Goal: Task Accomplishment & Management: Manage account settings

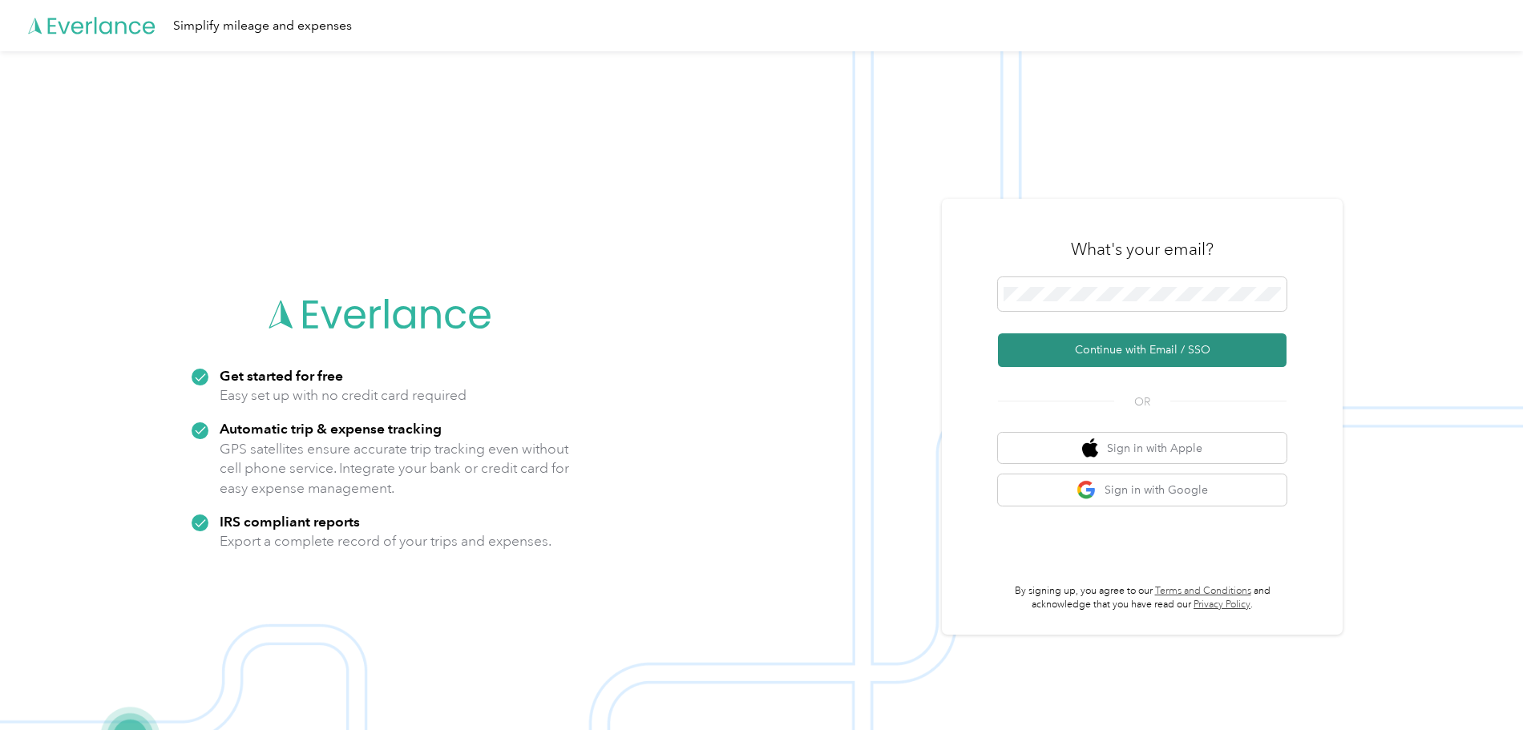
click at [1094, 350] on button "Continue with Email / SSO" at bounding box center [1142, 351] width 289 height 34
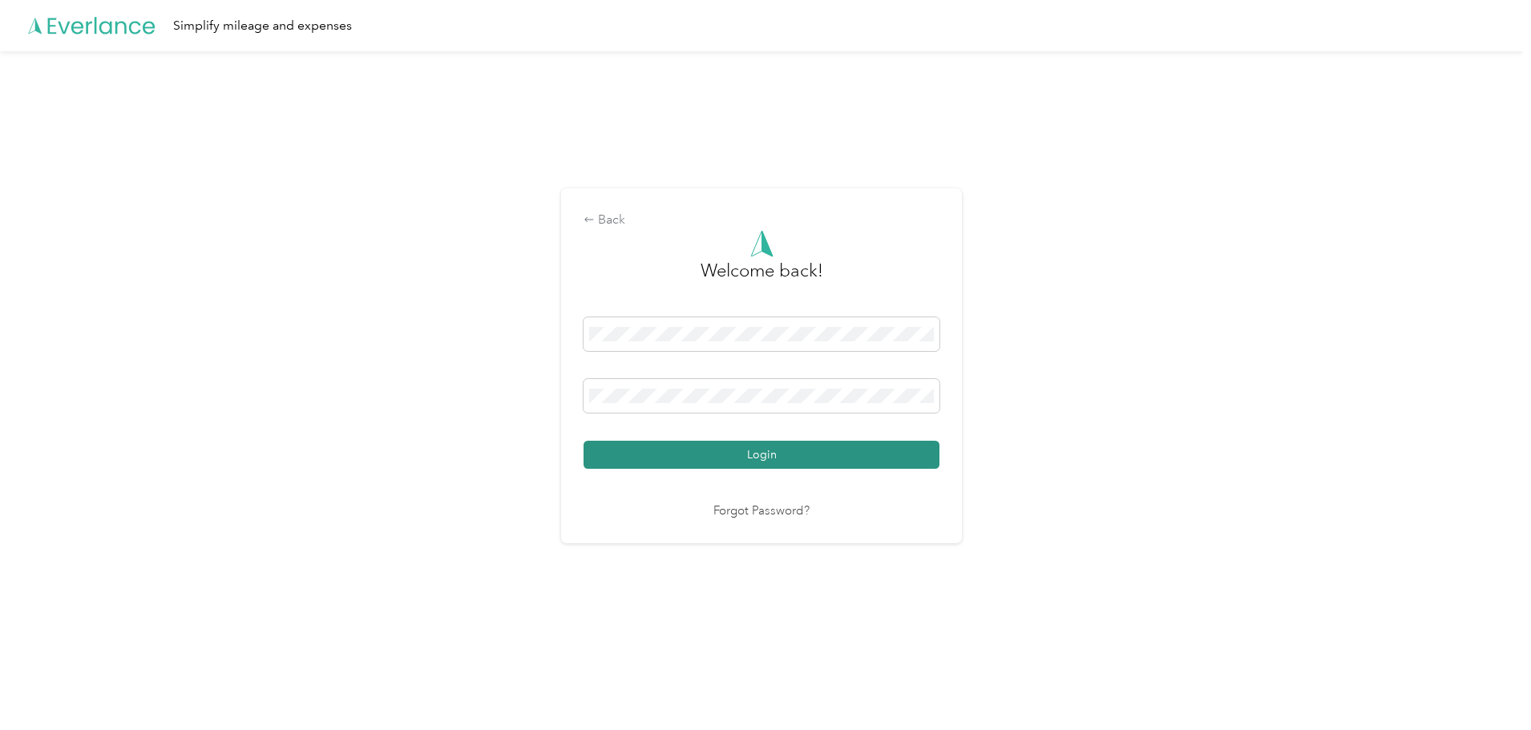
click at [716, 455] on button "Login" at bounding box center [762, 455] width 356 height 28
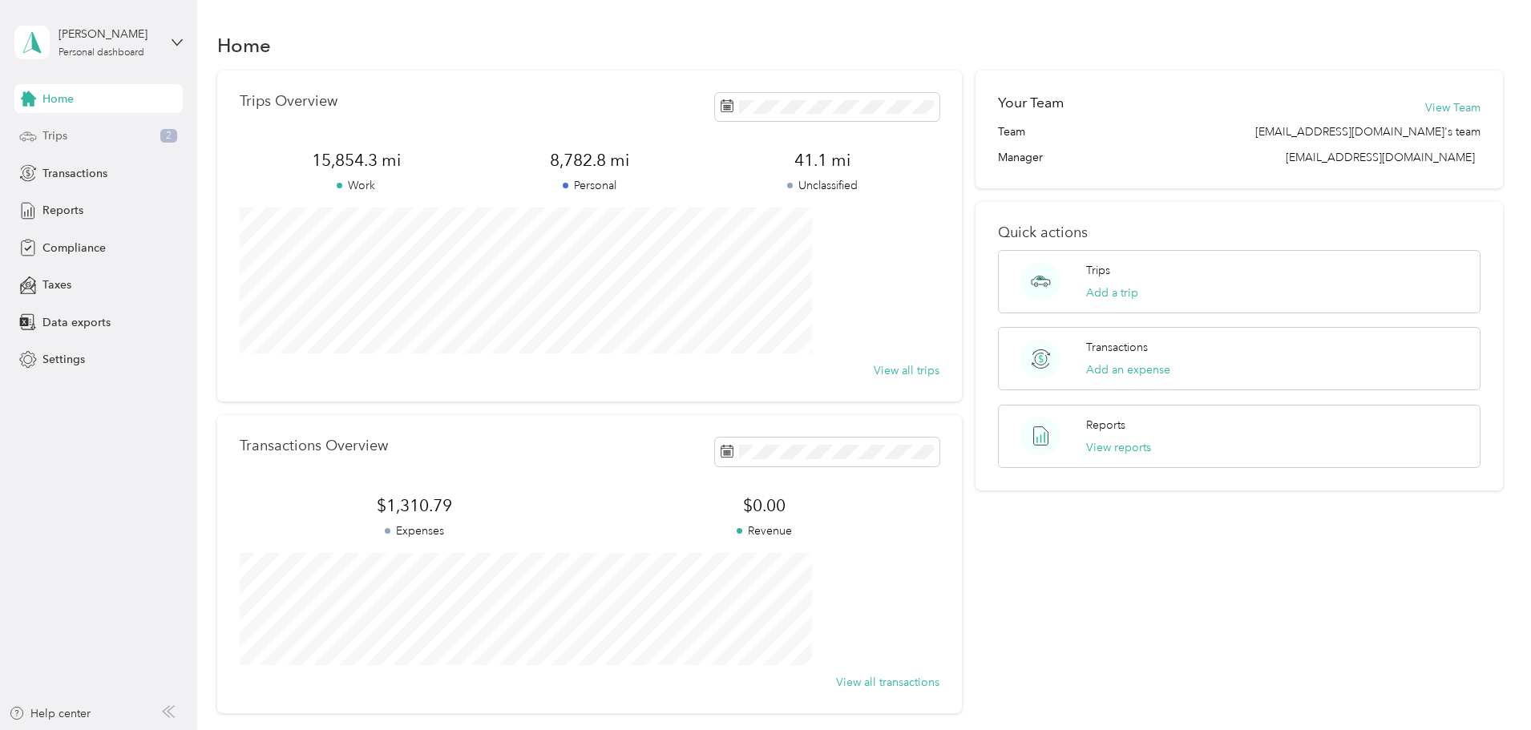
click at [81, 140] on div "Trips 2" at bounding box center [98, 136] width 168 height 29
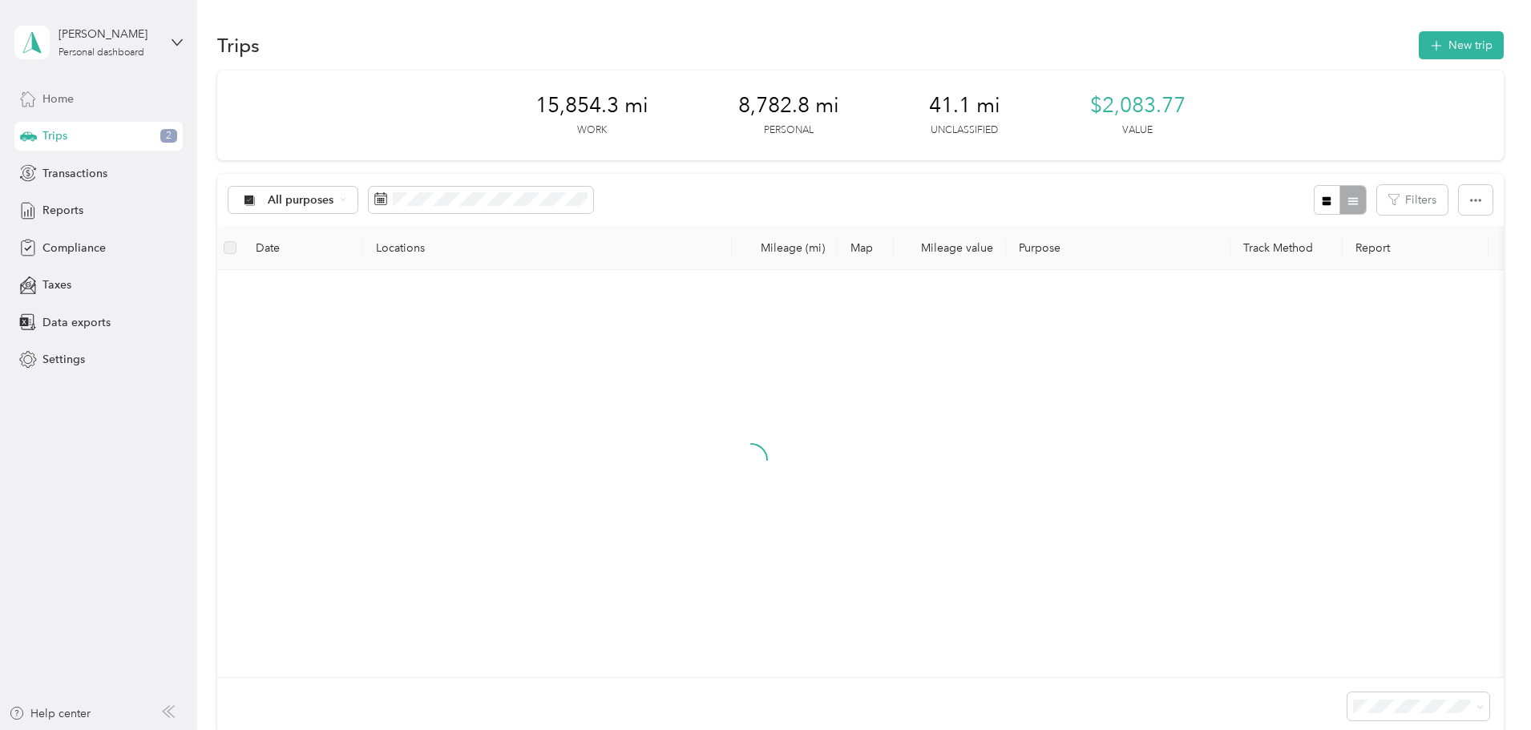
click at [103, 99] on div "Home" at bounding box center [98, 98] width 168 height 29
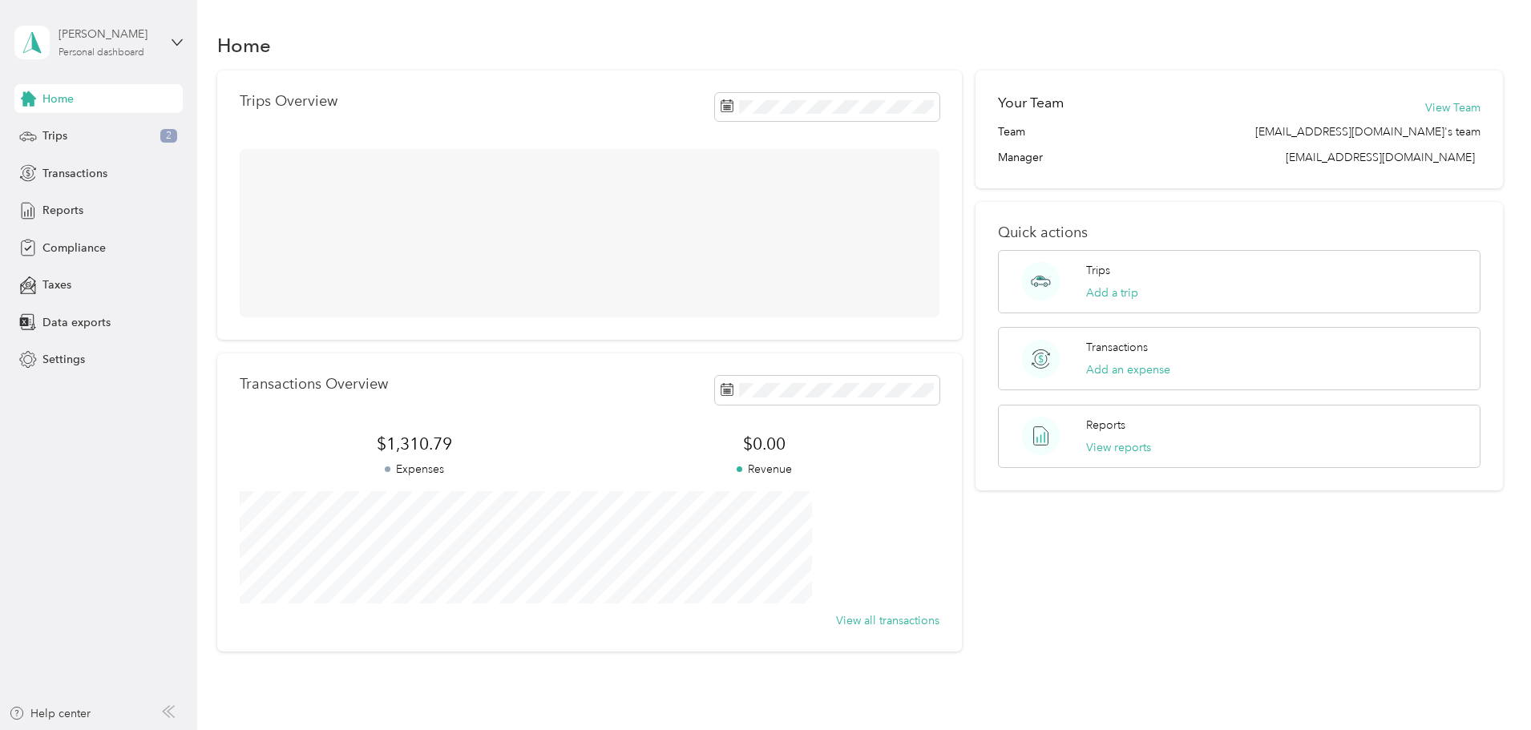
click at [144, 48] on div "Personal dashboard" at bounding box center [102, 53] width 86 height 10
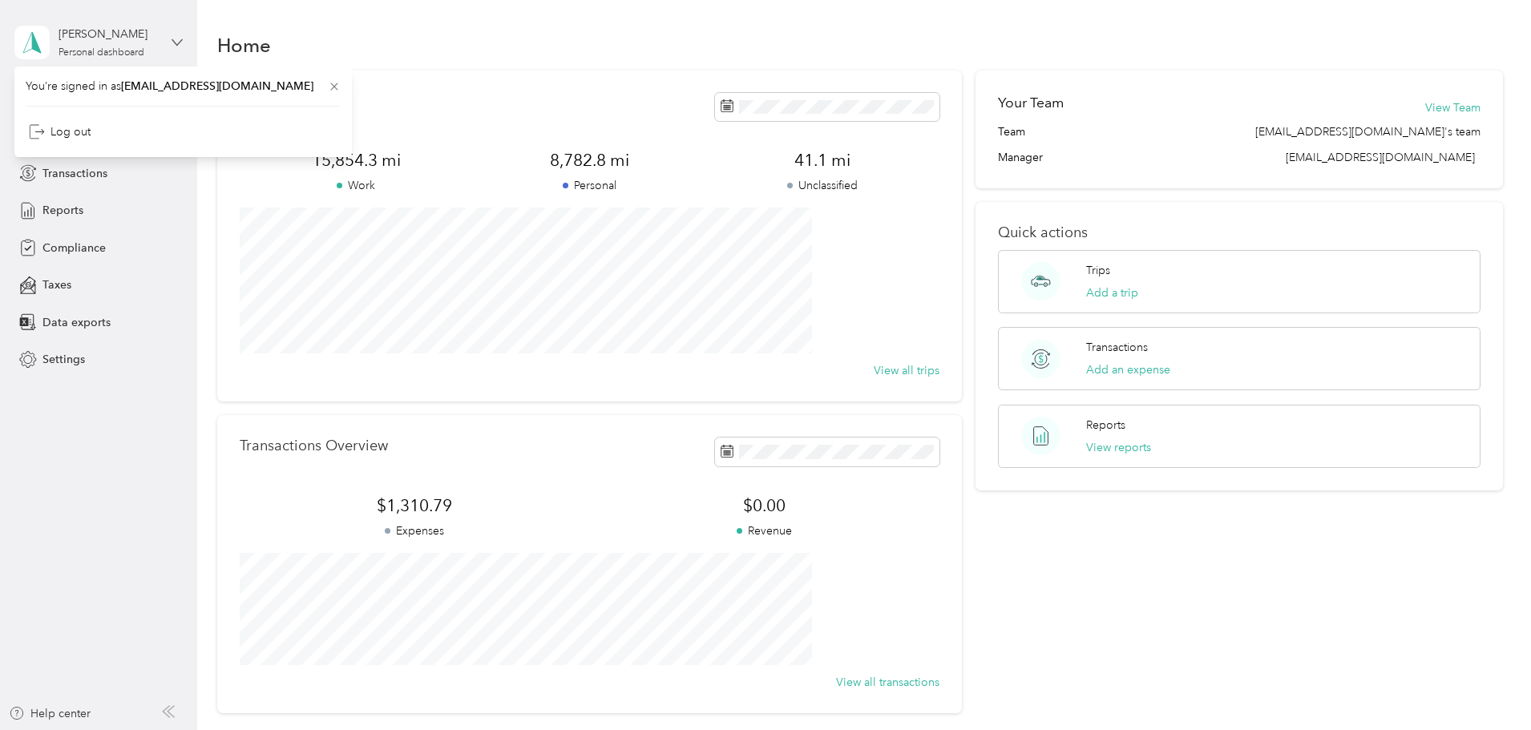
click at [177, 44] on icon at bounding box center [177, 42] width 10 height 6
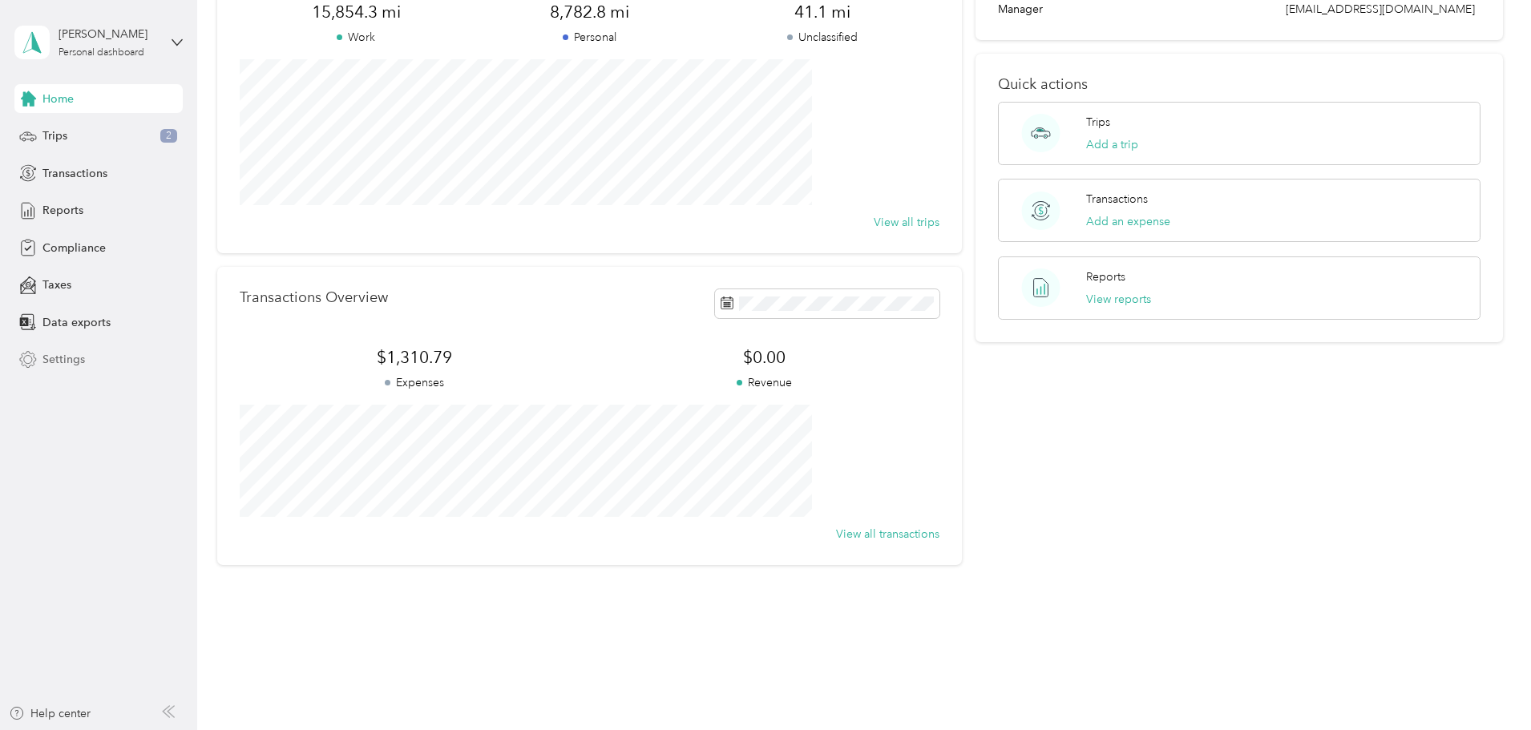
click at [82, 366] on span "Settings" at bounding box center [63, 359] width 42 height 17
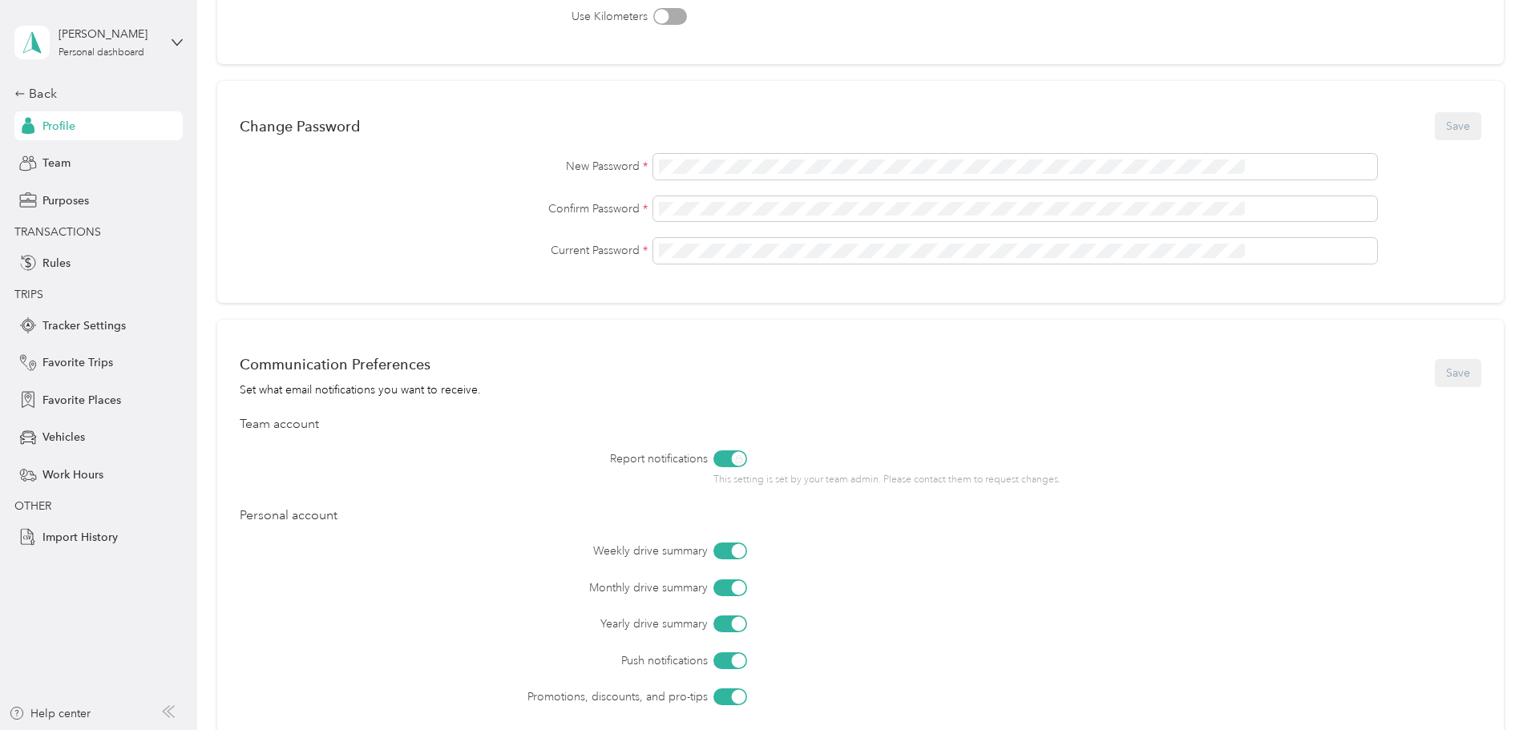
scroll to position [489, 0]
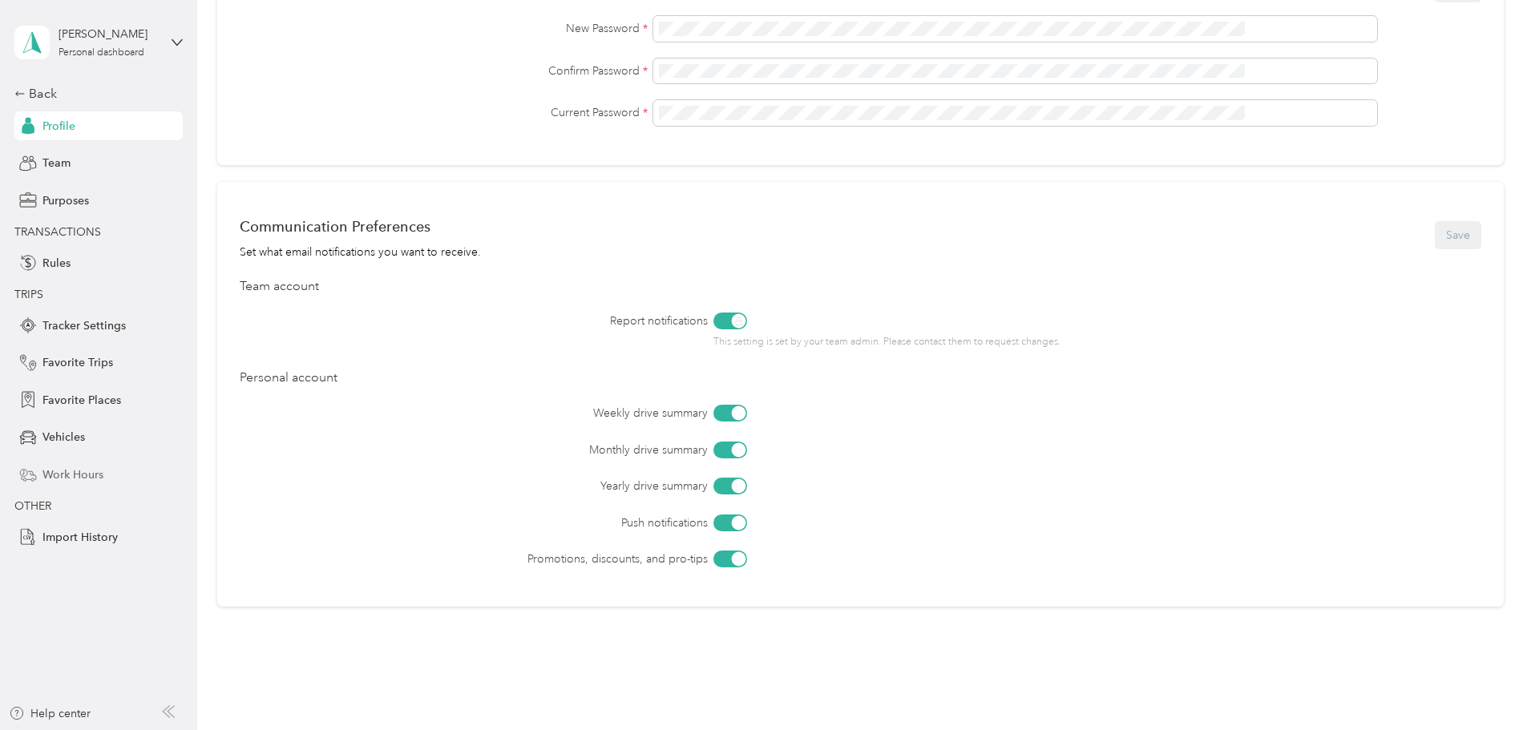
click at [75, 477] on span "Work Hours" at bounding box center [72, 475] width 61 height 17
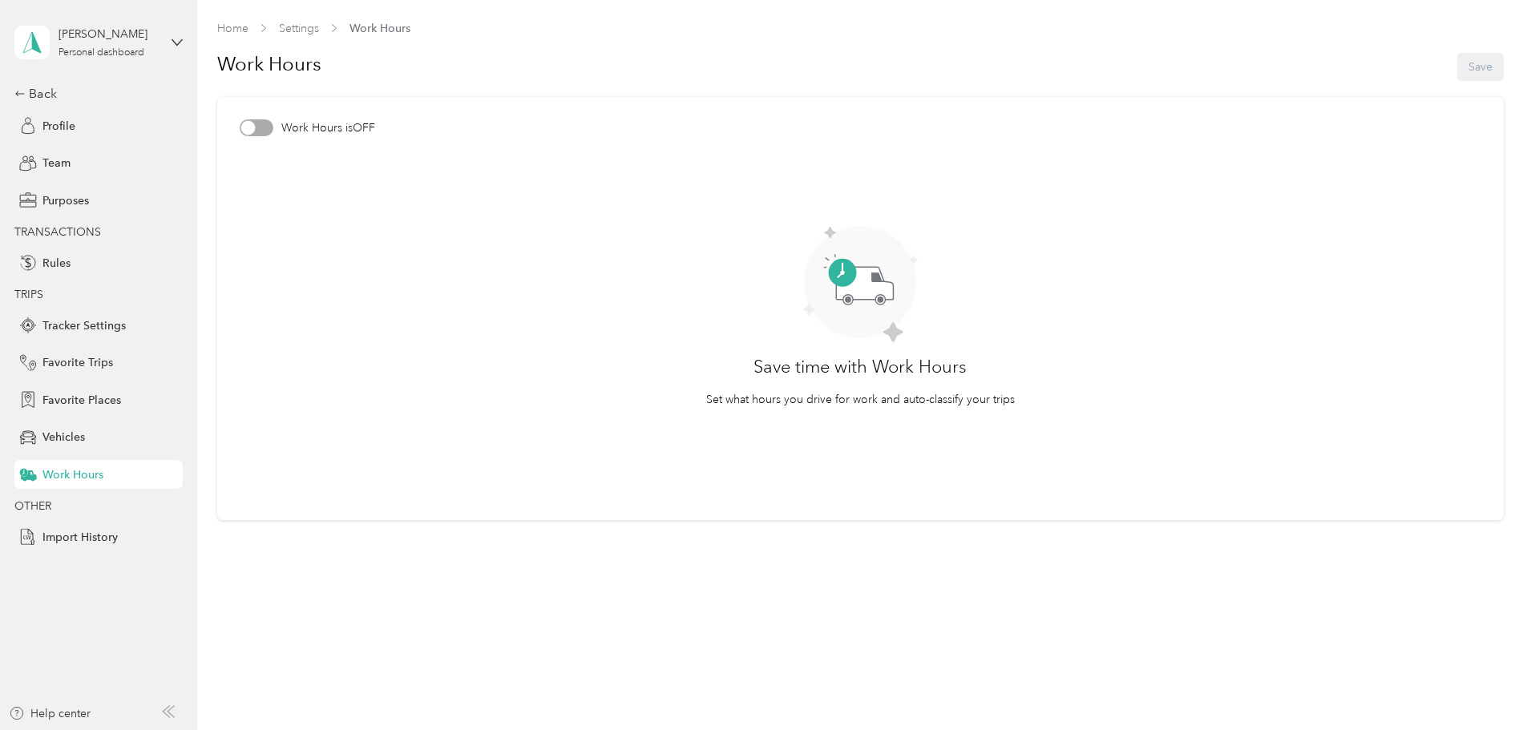
click at [265, 130] on div at bounding box center [257, 127] width 34 height 17
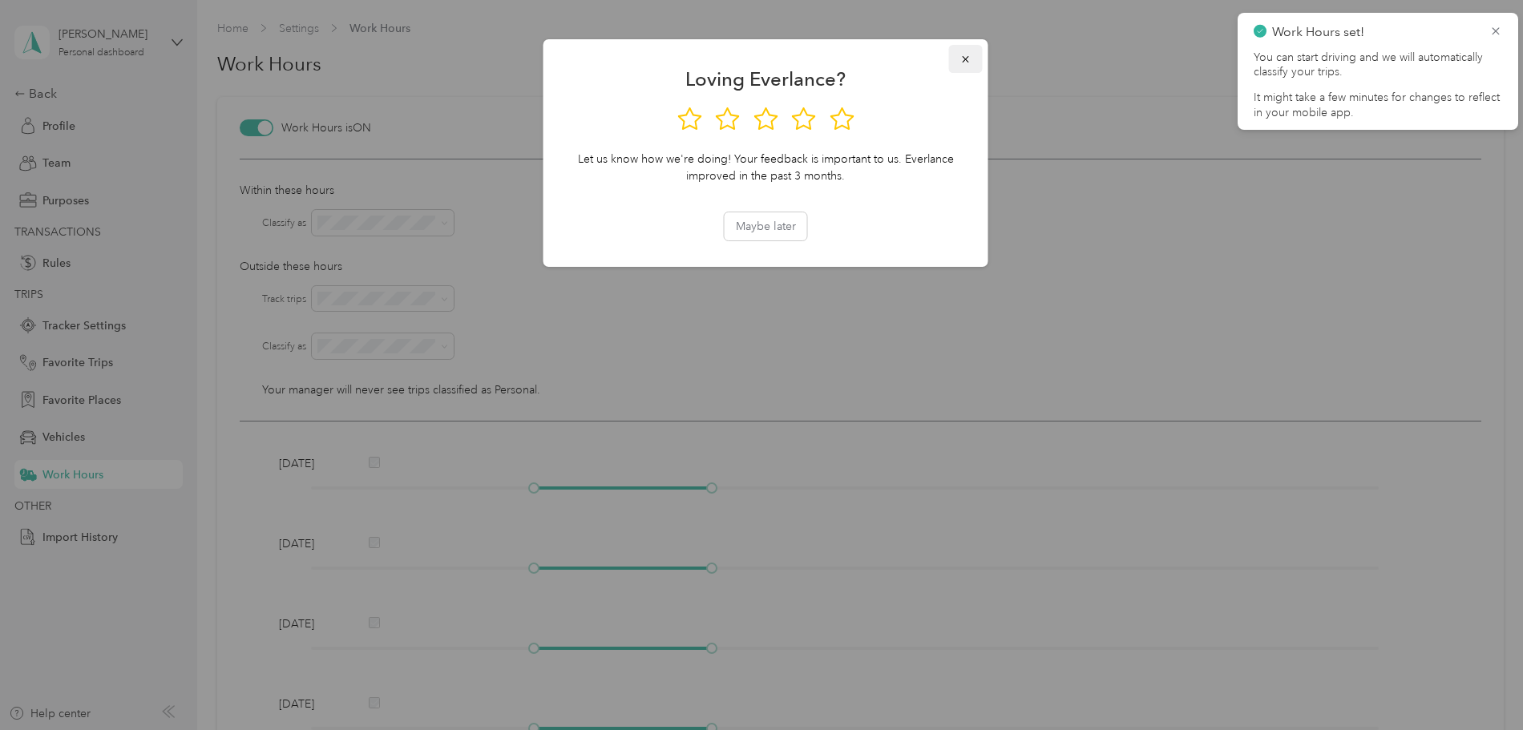
click at [969, 60] on icon "button" at bounding box center [966, 59] width 11 height 11
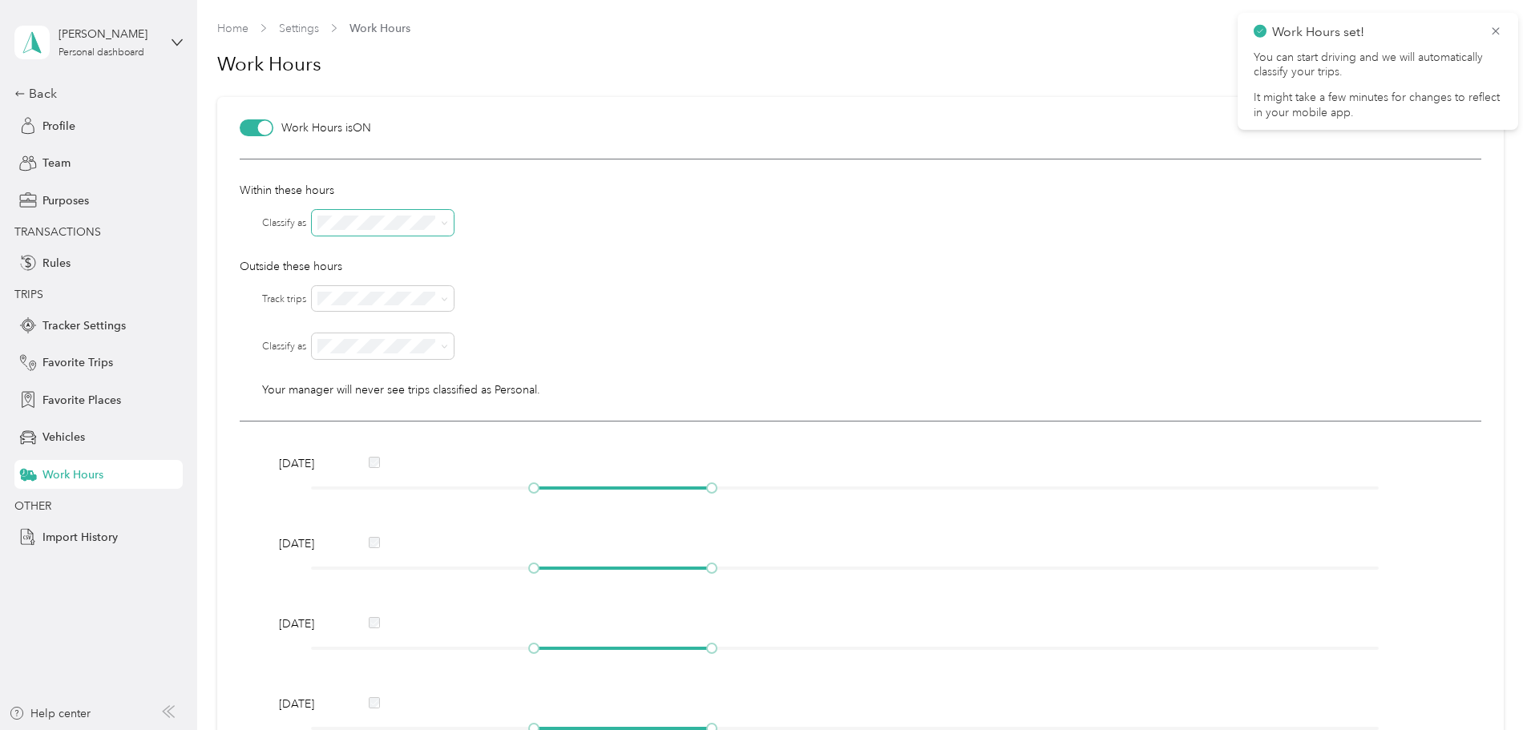
click at [448, 223] on icon at bounding box center [444, 223] width 7 height 7
click at [374, 259] on li "[PERSON_NAME]" at bounding box center [384, 251] width 142 height 28
click at [448, 344] on span at bounding box center [444, 346] width 7 height 14
click at [448, 345] on icon at bounding box center [444, 346] width 7 height 7
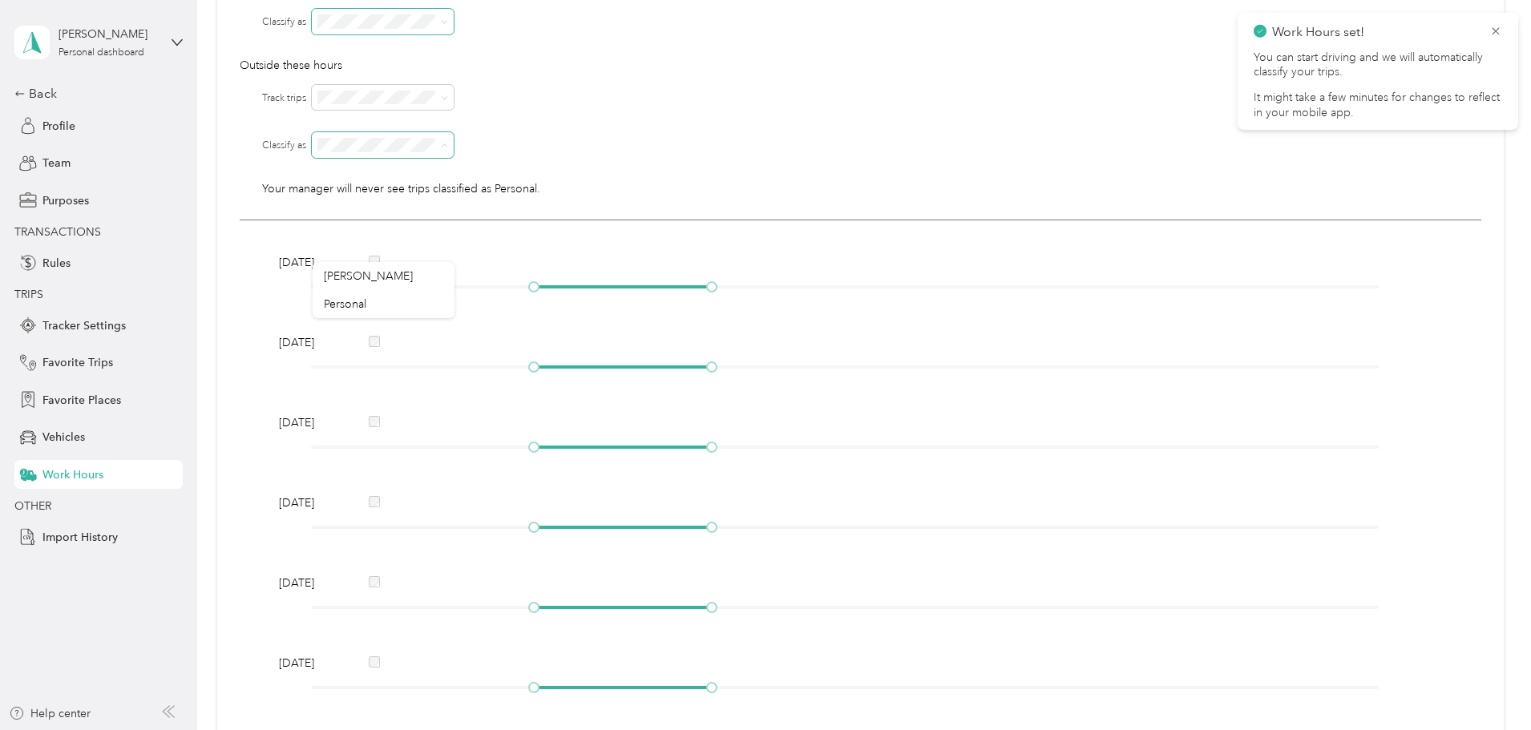
scroll to position [321, 0]
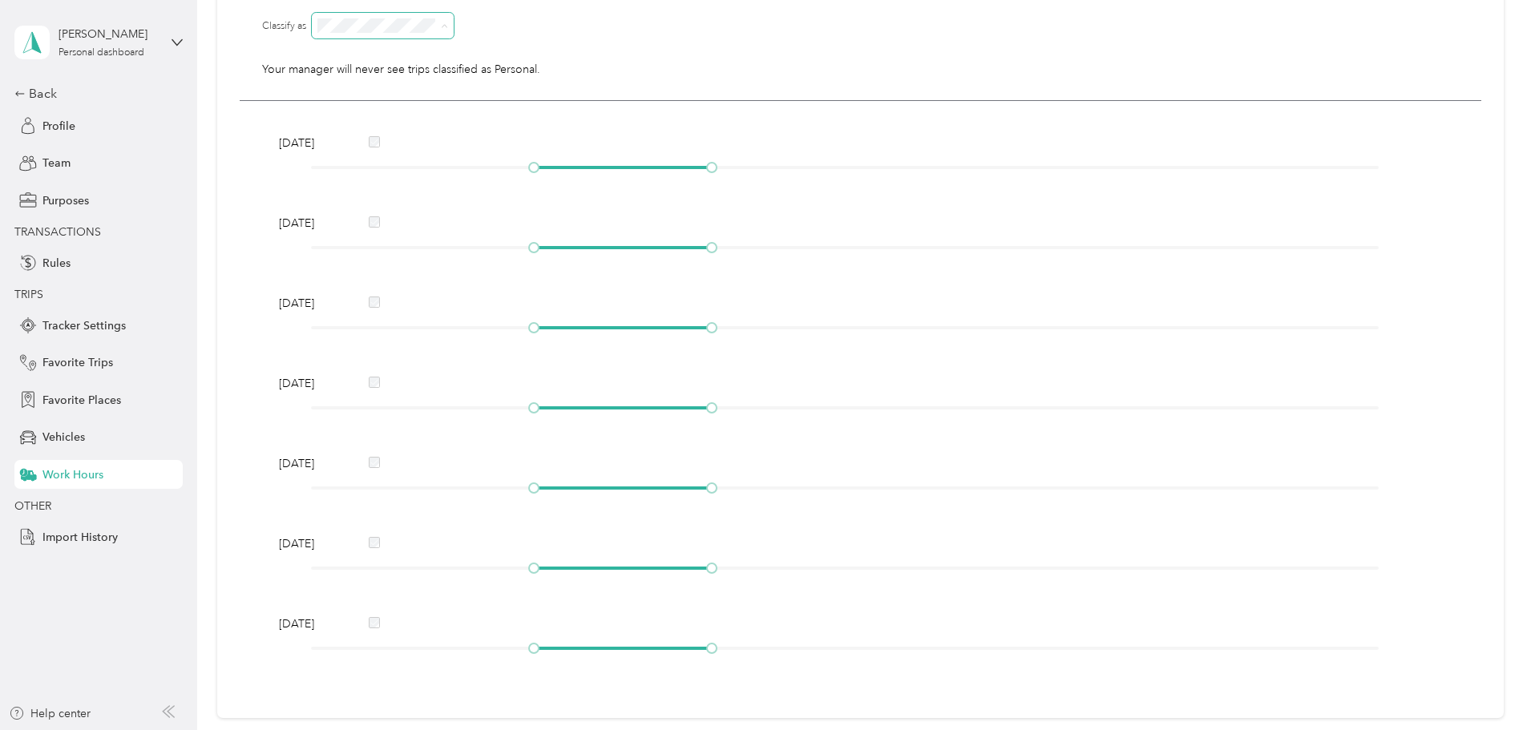
click at [369, 58] on div "[PERSON_NAME]" at bounding box center [383, 54] width 119 height 17
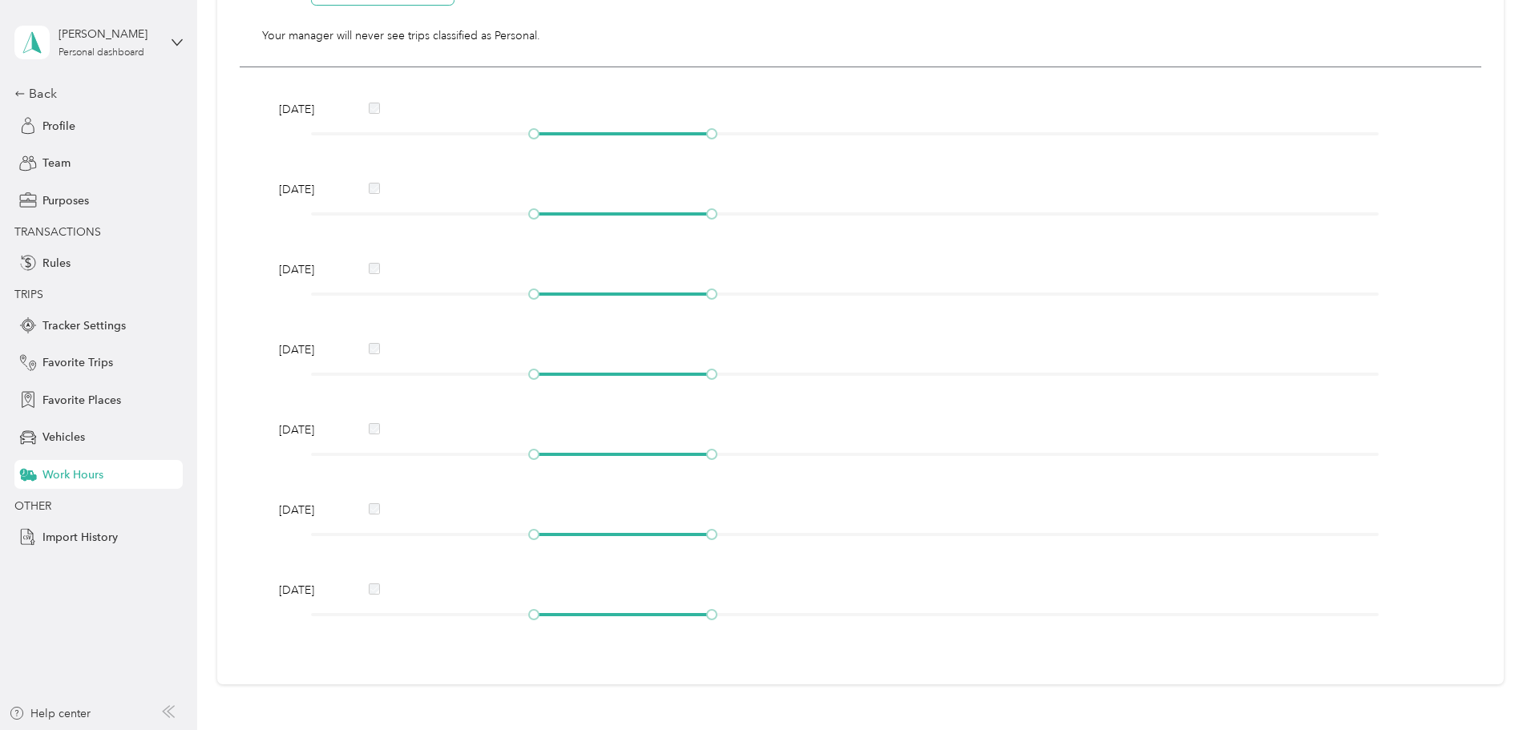
scroll to position [406, 0]
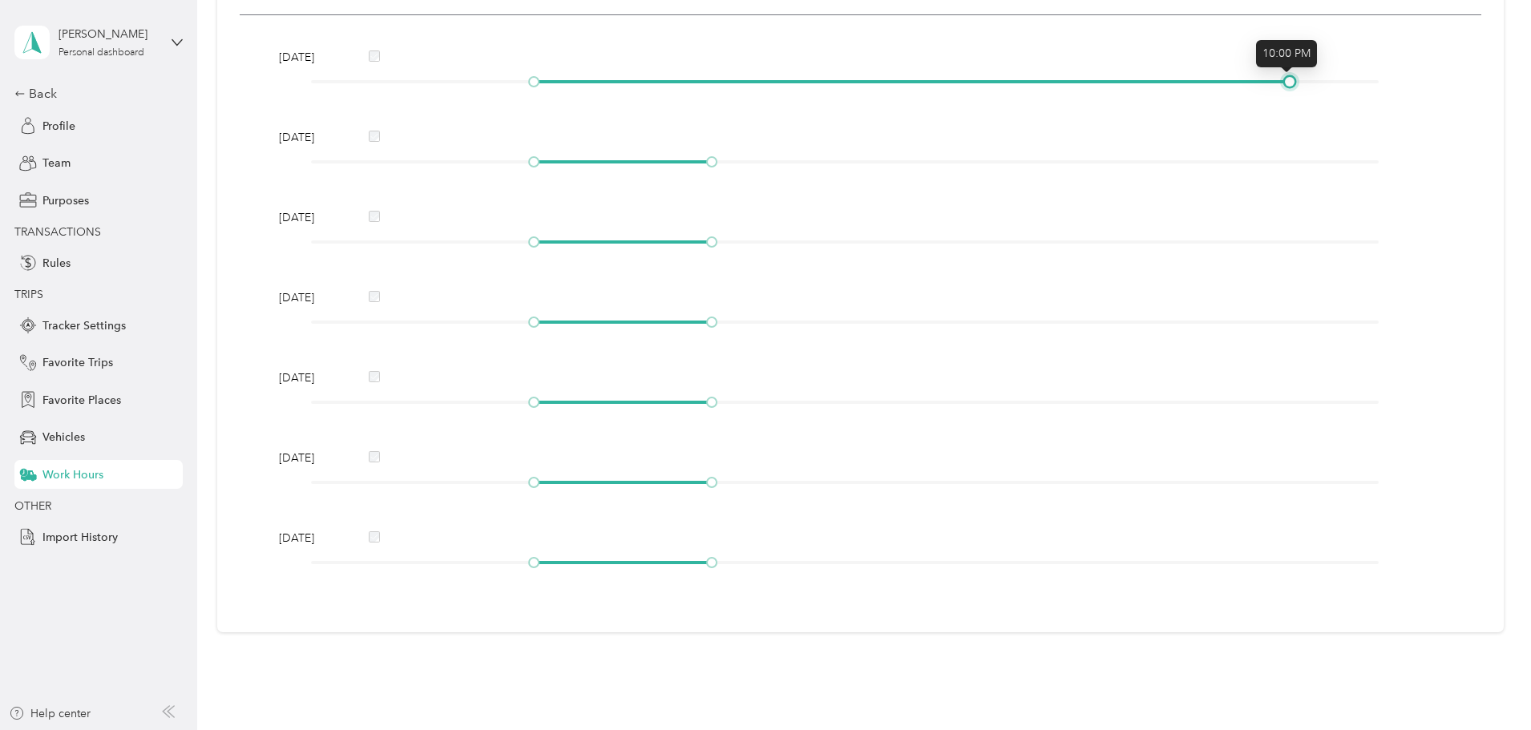
drag, startPoint x: 708, startPoint y: 82, endPoint x: 1282, endPoint y: 89, distance: 574.1
click at [1282, 89] on div "[DATE]" at bounding box center [860, 72] width 1175 height 47
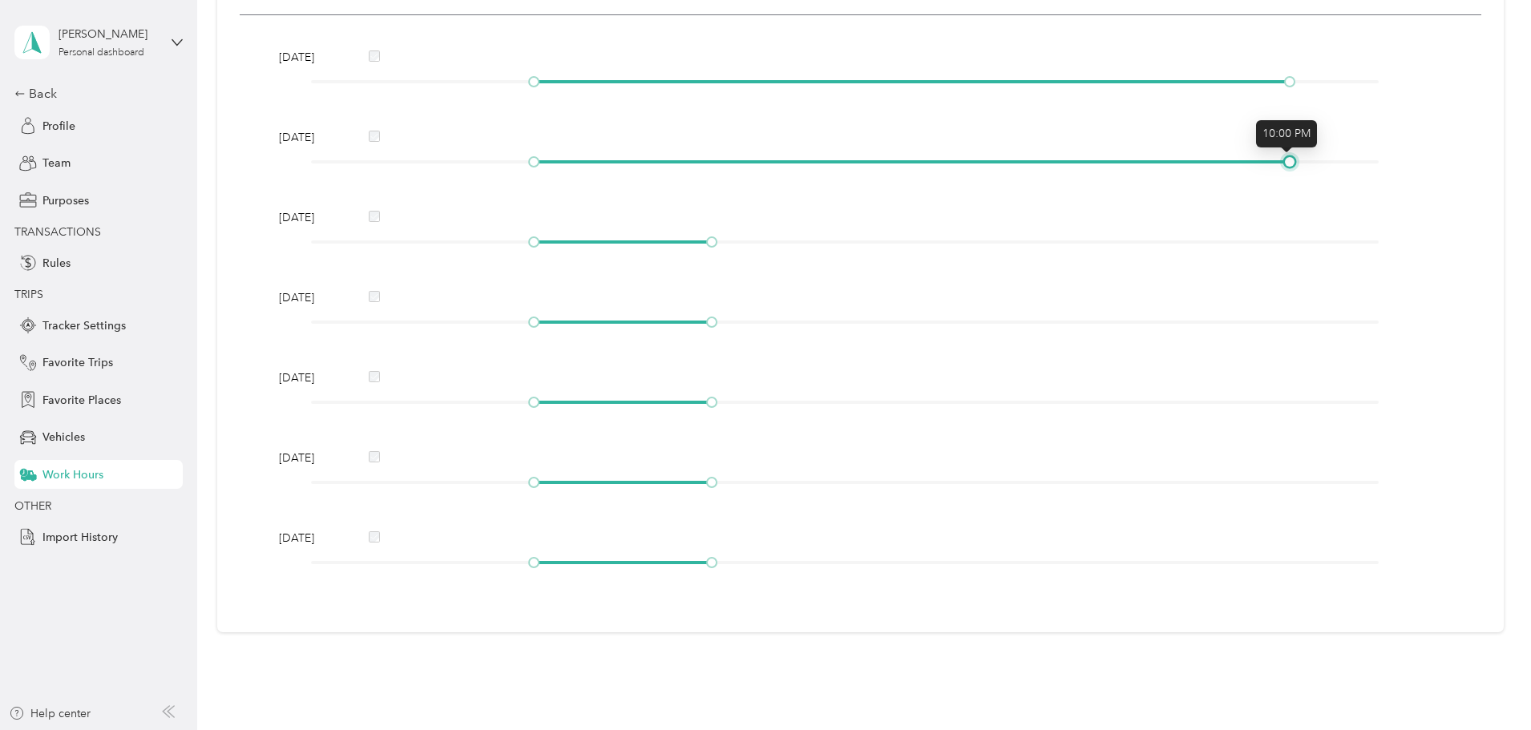
drag, startPoint x: 713, startPoint y: 162, endPoint x: 1287, endPoint y: 181, distance: 574.4
click at [1287, 181] on div "[DATE] [DATE] [DATE] [DATE] [DATE] [DATE] [DATE]" at bounding box center [861, 312] width 1242 height 595
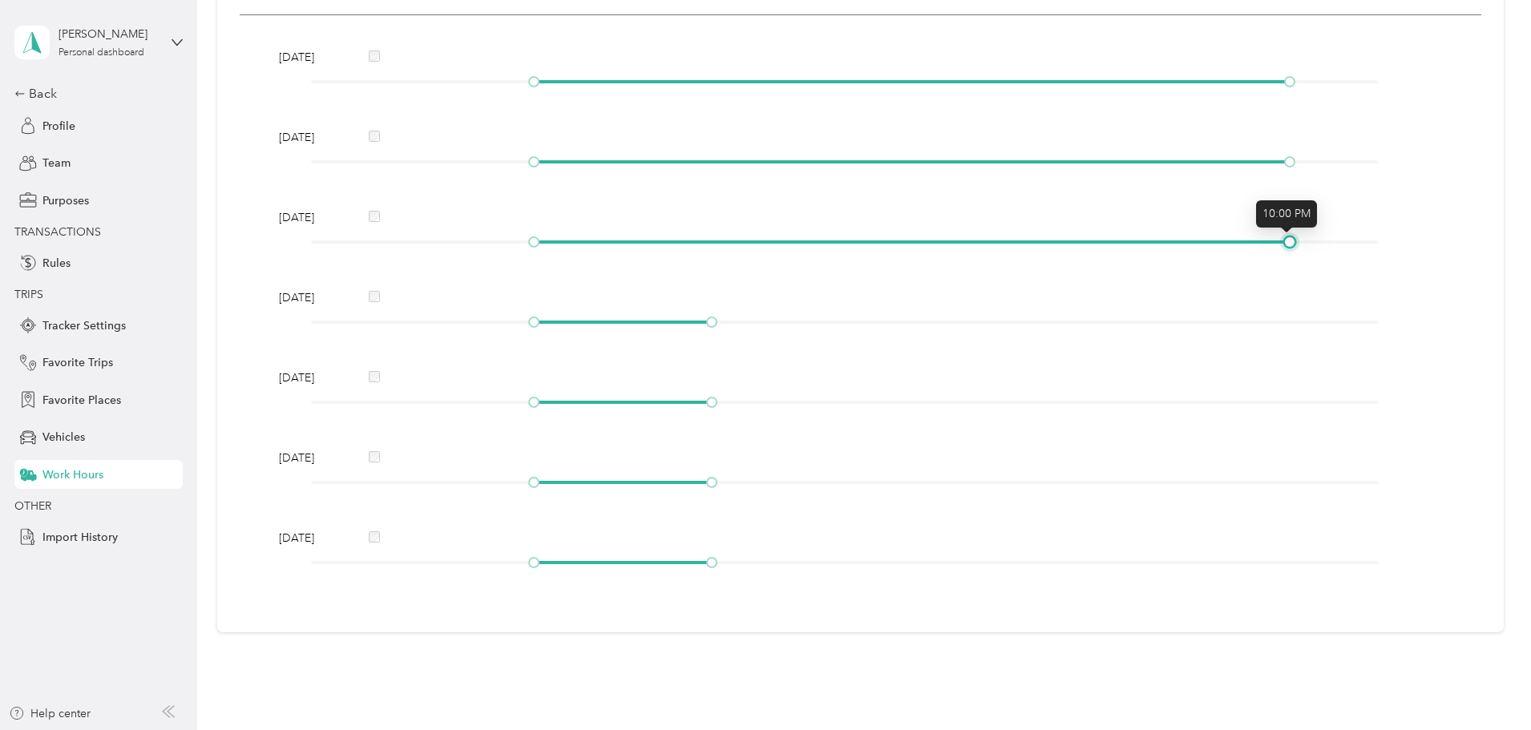
drag, startPoint x: 709, startPoint y: 244, endPoint x: 1295, endPoint y: 257, distance: 586.3
click at [1295, 257] on div "[DATE] [DATE] [DATE] [DATE] [DATE] [DATE] [DATE]" at bounding box center [861, 312] width 1242 height 595
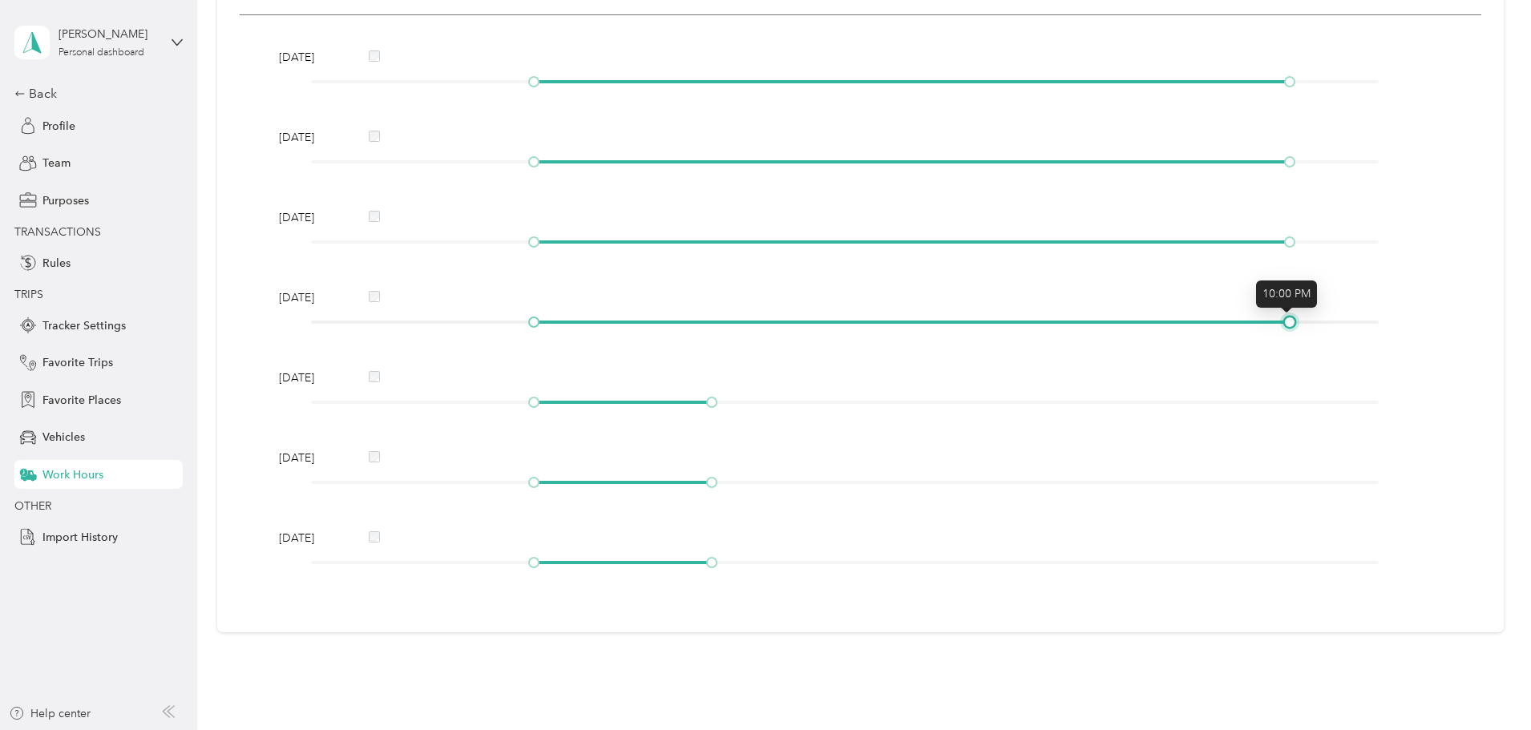
drag, startPoint x: 713, startPoint y: 324, endPoint x: 1293, endPoint y: 318, distance: 580.5
click at [1293, 318] on div at bounding box center [1290, 322] width 8 height 8
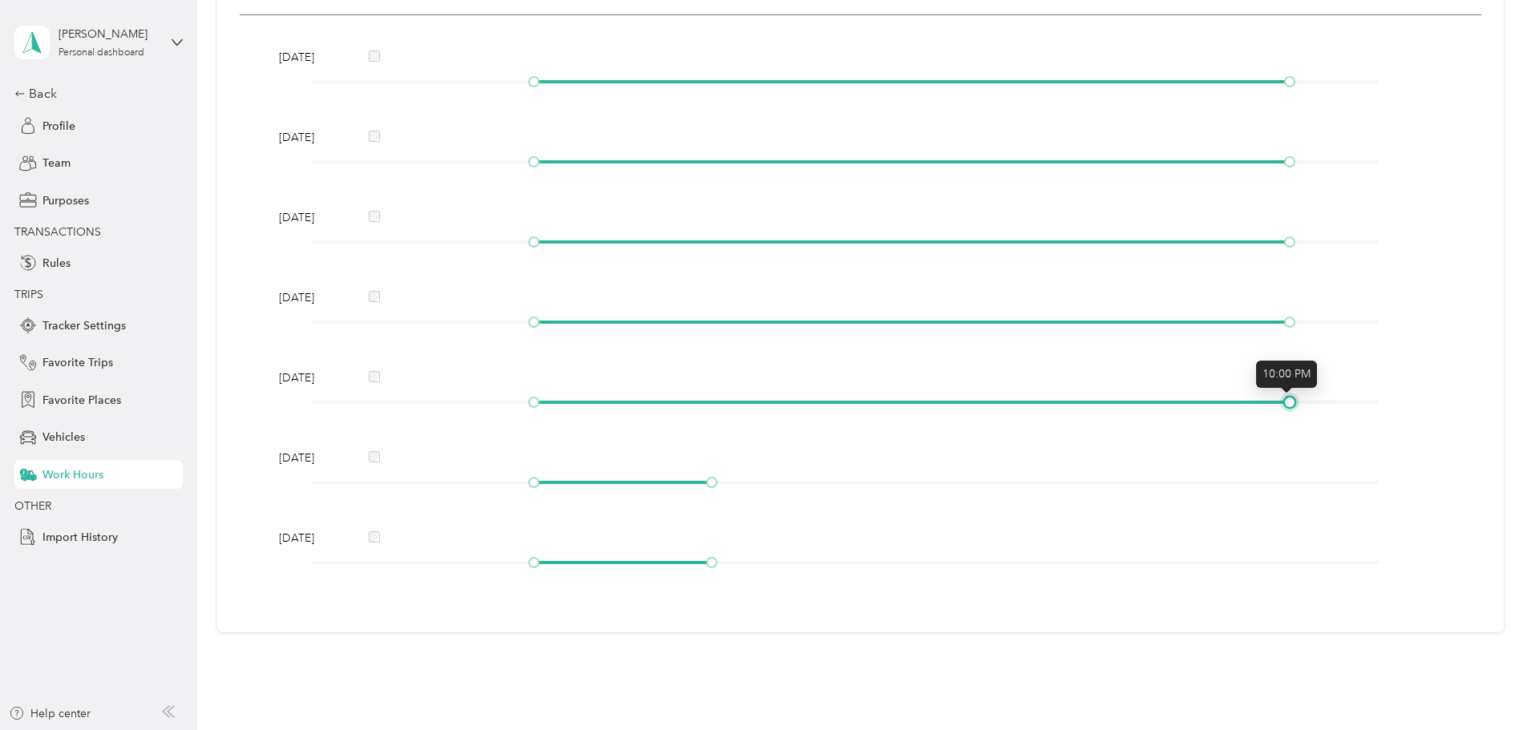
drag, startPoint x: 713, startPoint y: 404, endPoint x: 1288, endPoint y: 409, distance: 574.9
click at [1288, 409] on div "[DATE]" at bounding box center [860, 393] width 1175 height 47
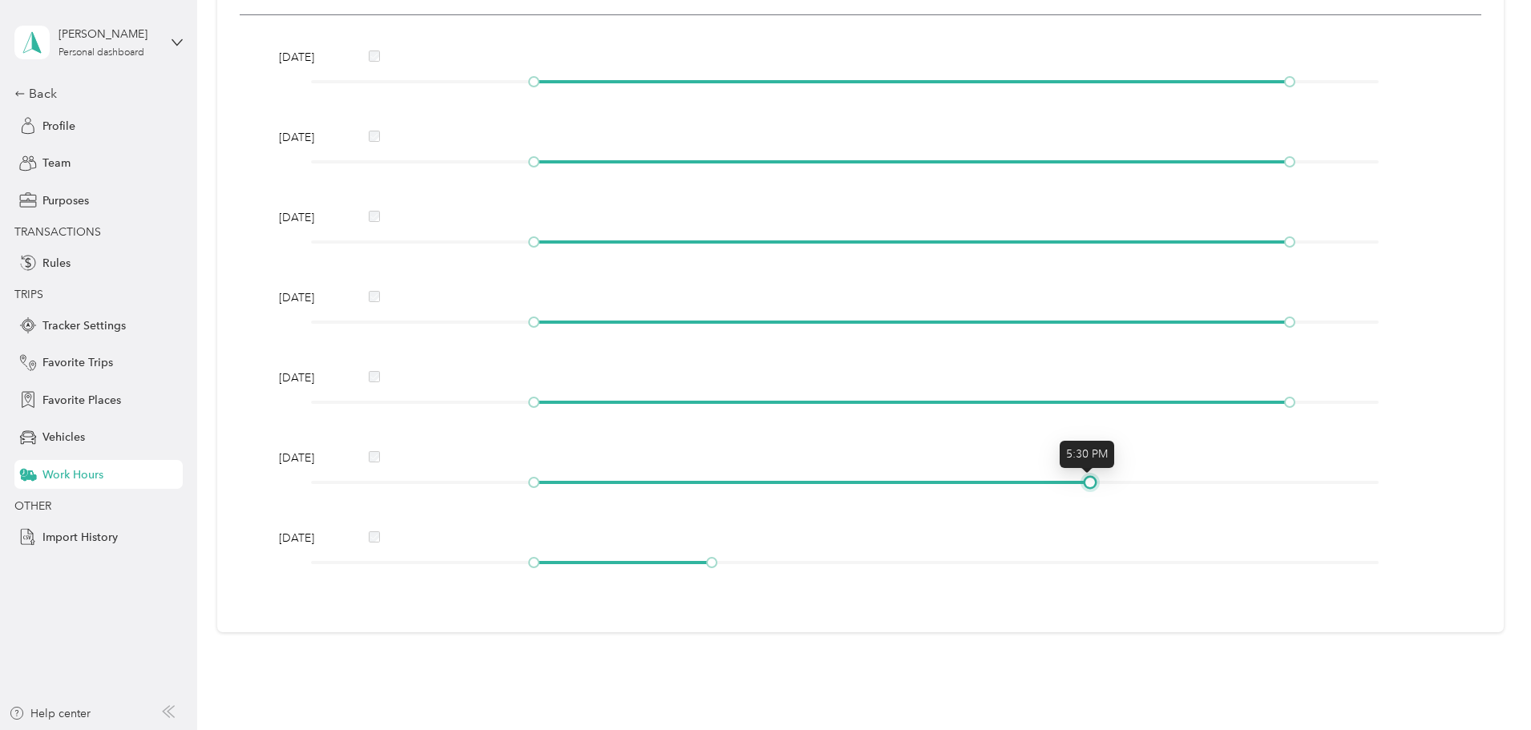
drag, startPoint x: 714, startPoint y: 483, endPoint x: 1086, endPoint y: 494, distance: 371.4
click at [1086, 494] on div "[DATE]" at bounding box center [860, 473] width 1175 height 47
drag, startPoint x: 709, startPoint y: 564, endPoint x: 544, endPoint y: 568, distance: 165.2
click at [544, 568] on div "[DATE]" at bounding box center [860, 553] width 1175 height 47
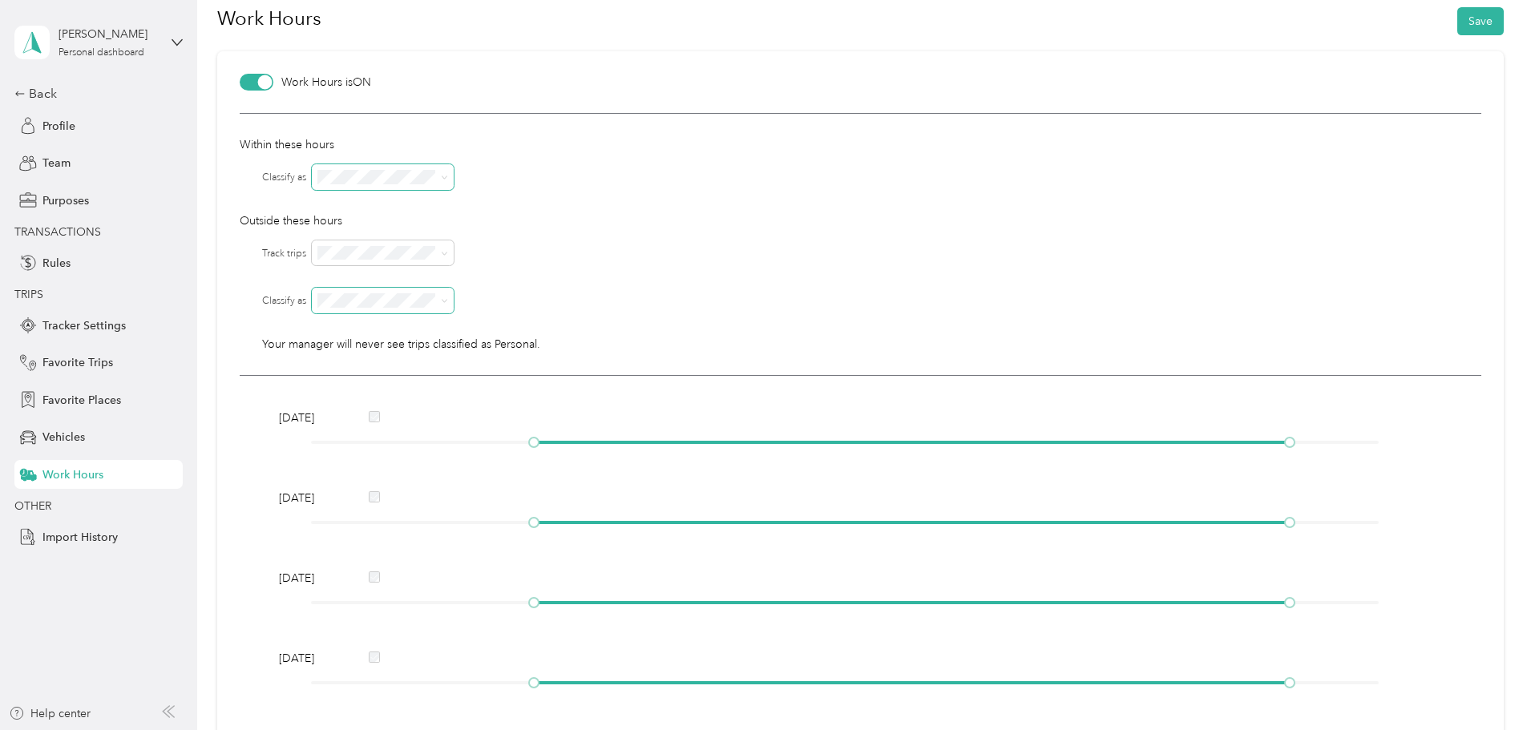
scroll to position [0, 0]
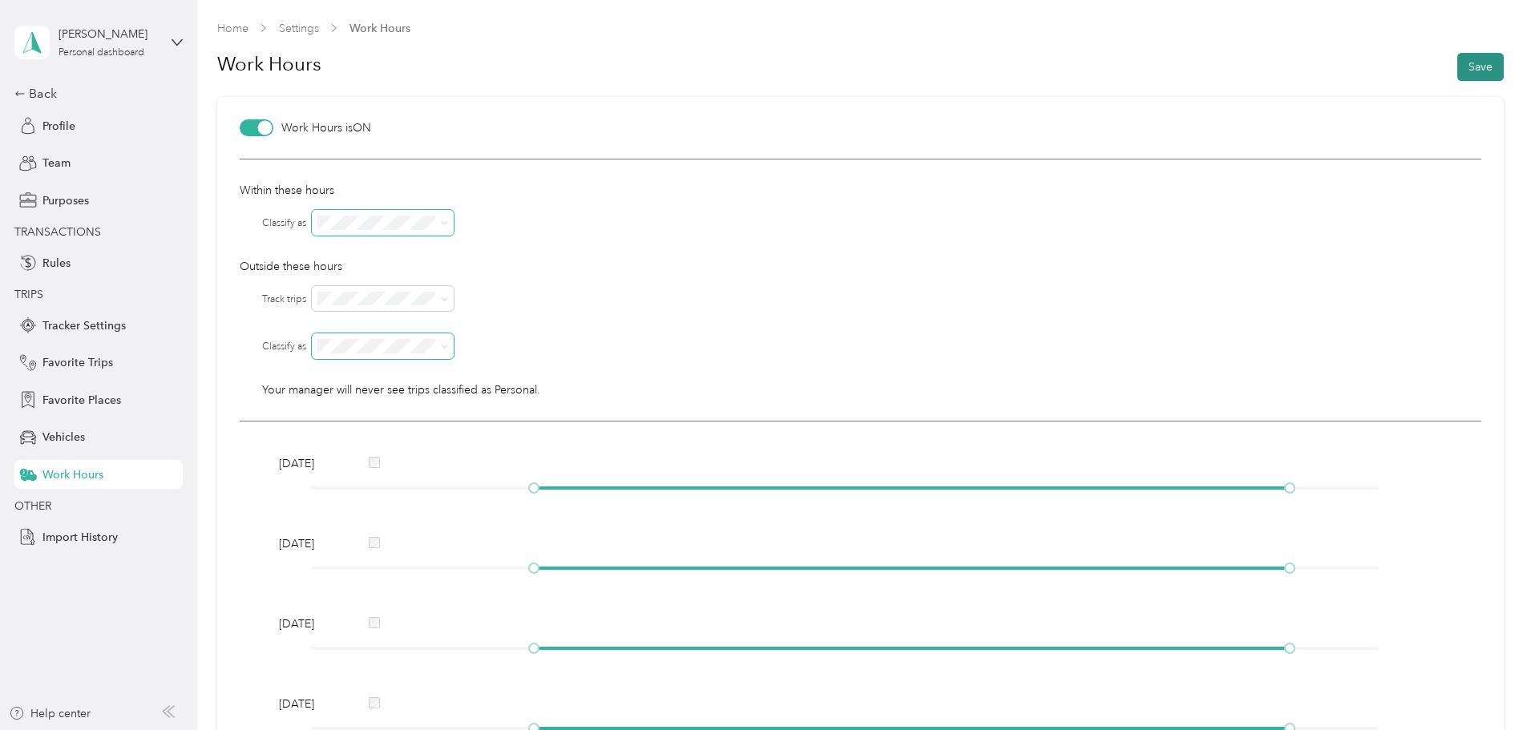
click at [1478, 75] on button "Save" at bounding box center [1481, 67] width 47 height 28
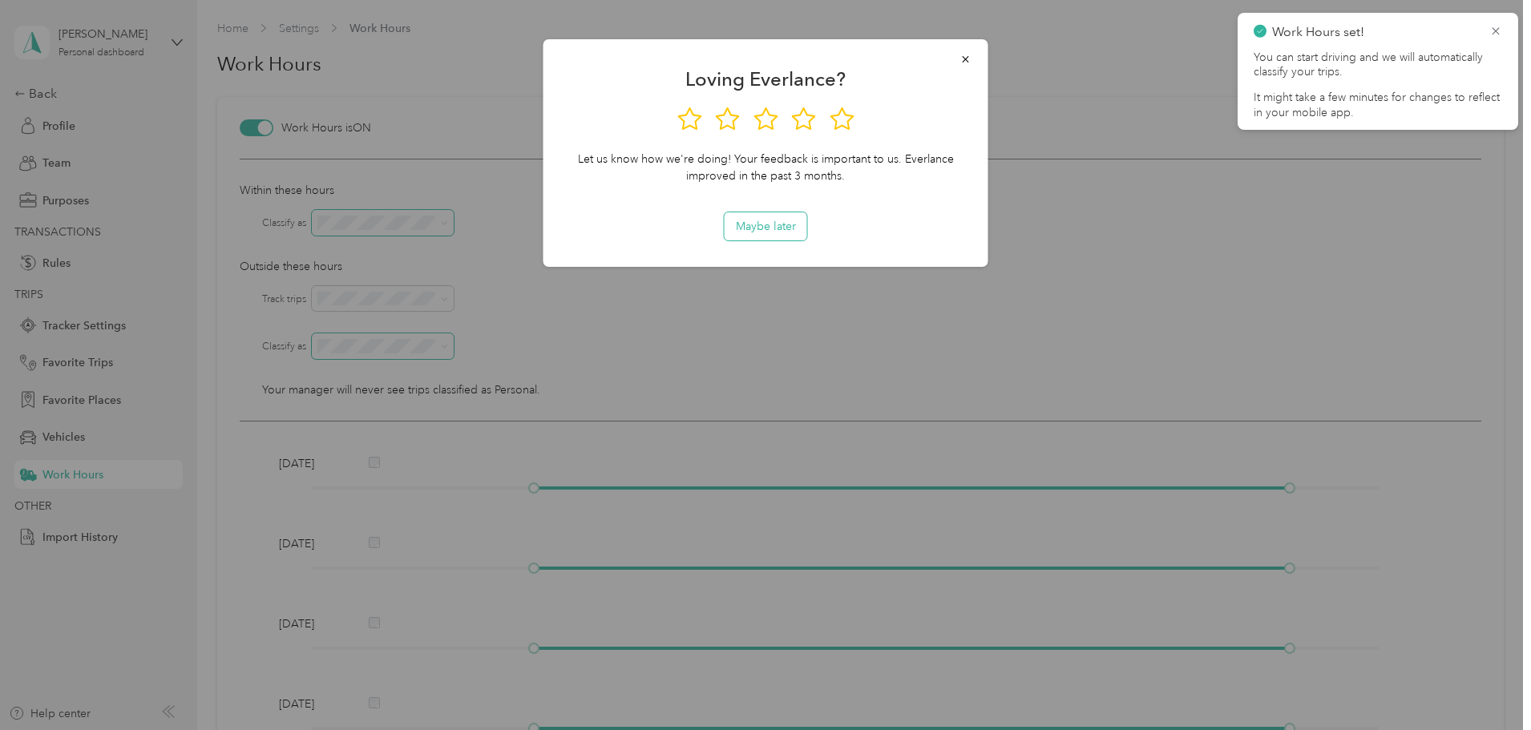
click at [786, 222] on button "Maybe later" at bounding box center [766, 226] width 83 height 28
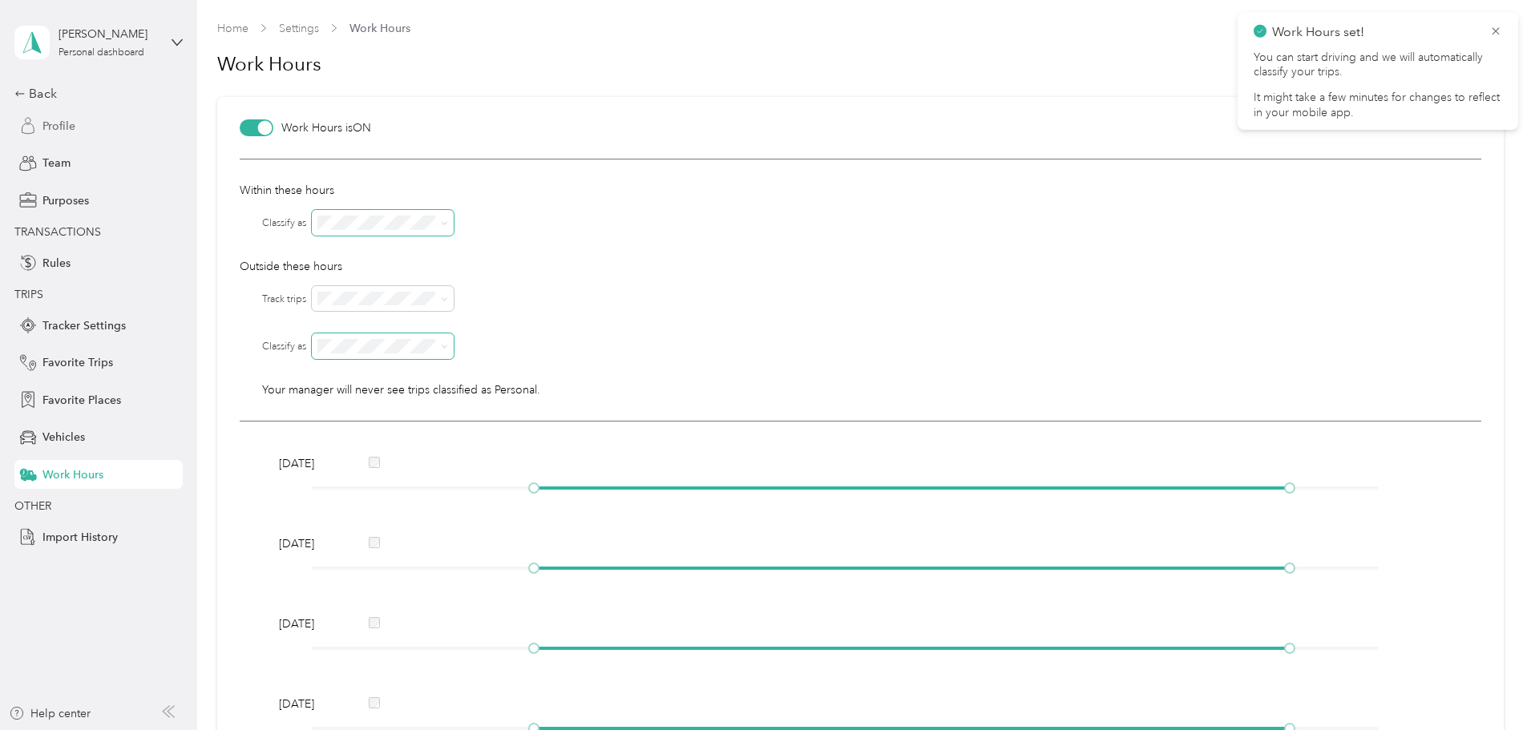
click at [53, 123] on span "Profile" at bounding box center [58, 126] width 33 height 17
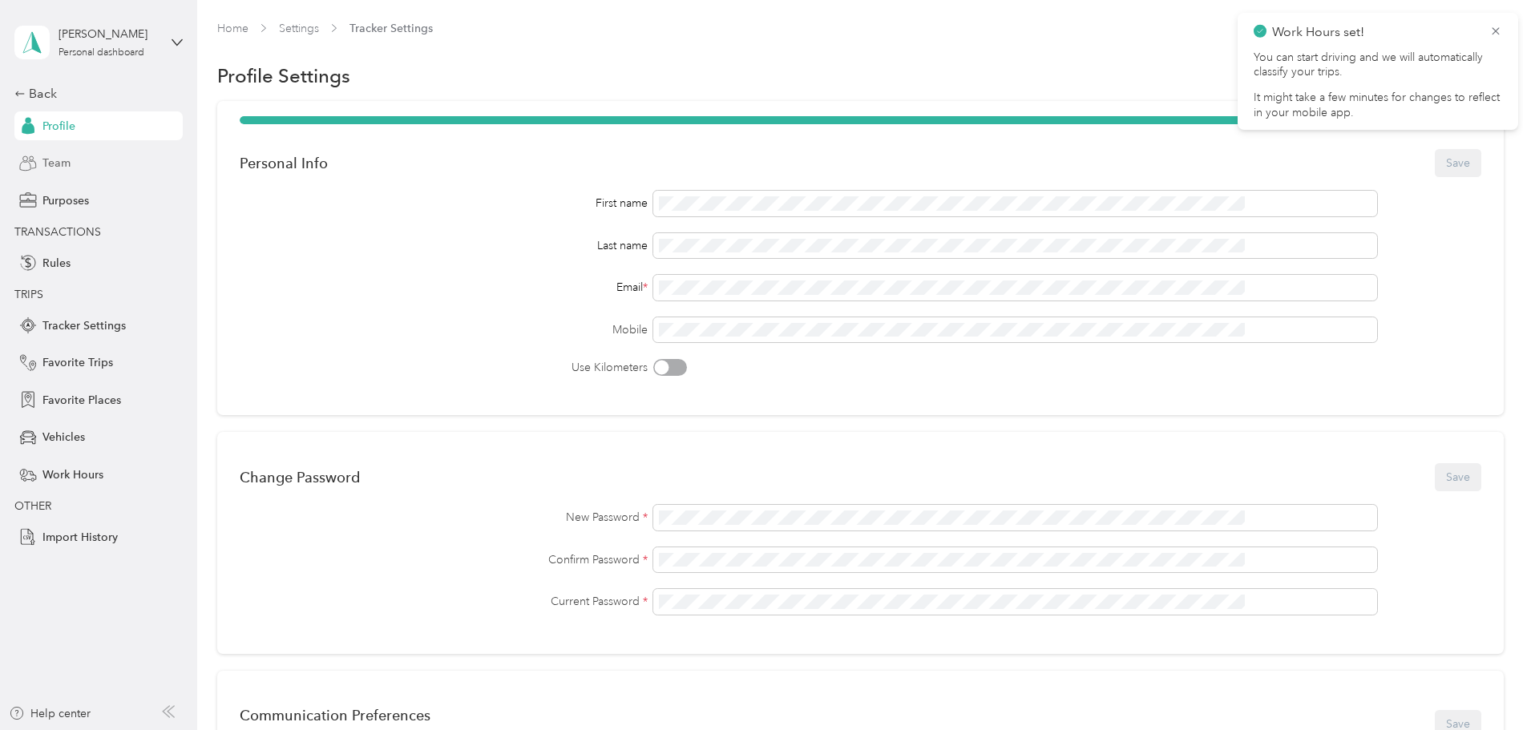
click at [51, 169] on span "Team" at bounding box center [56, 163] width 28 height 17
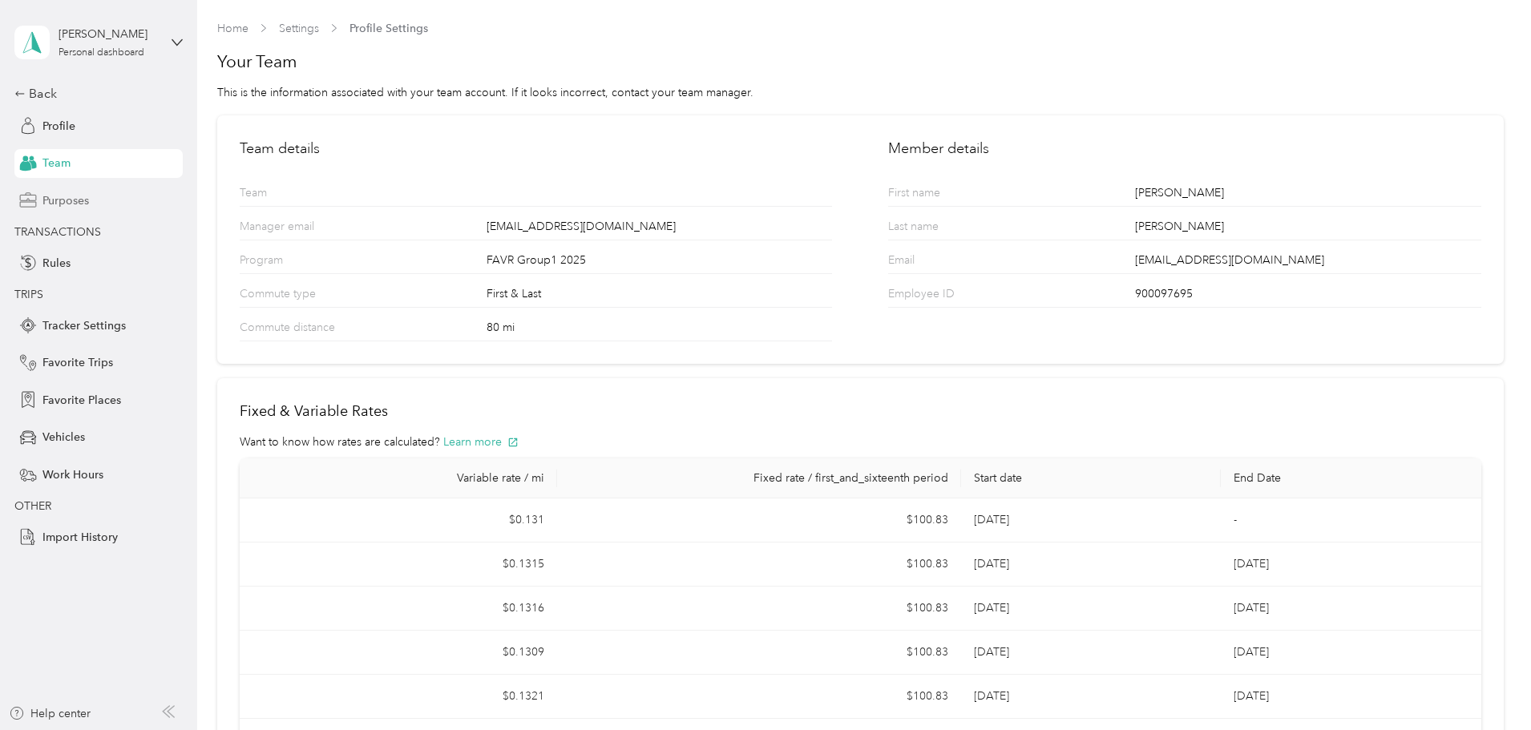
click at [94, 203] on div "Purposes" at bounding box center [98, 200] width 168 height 29
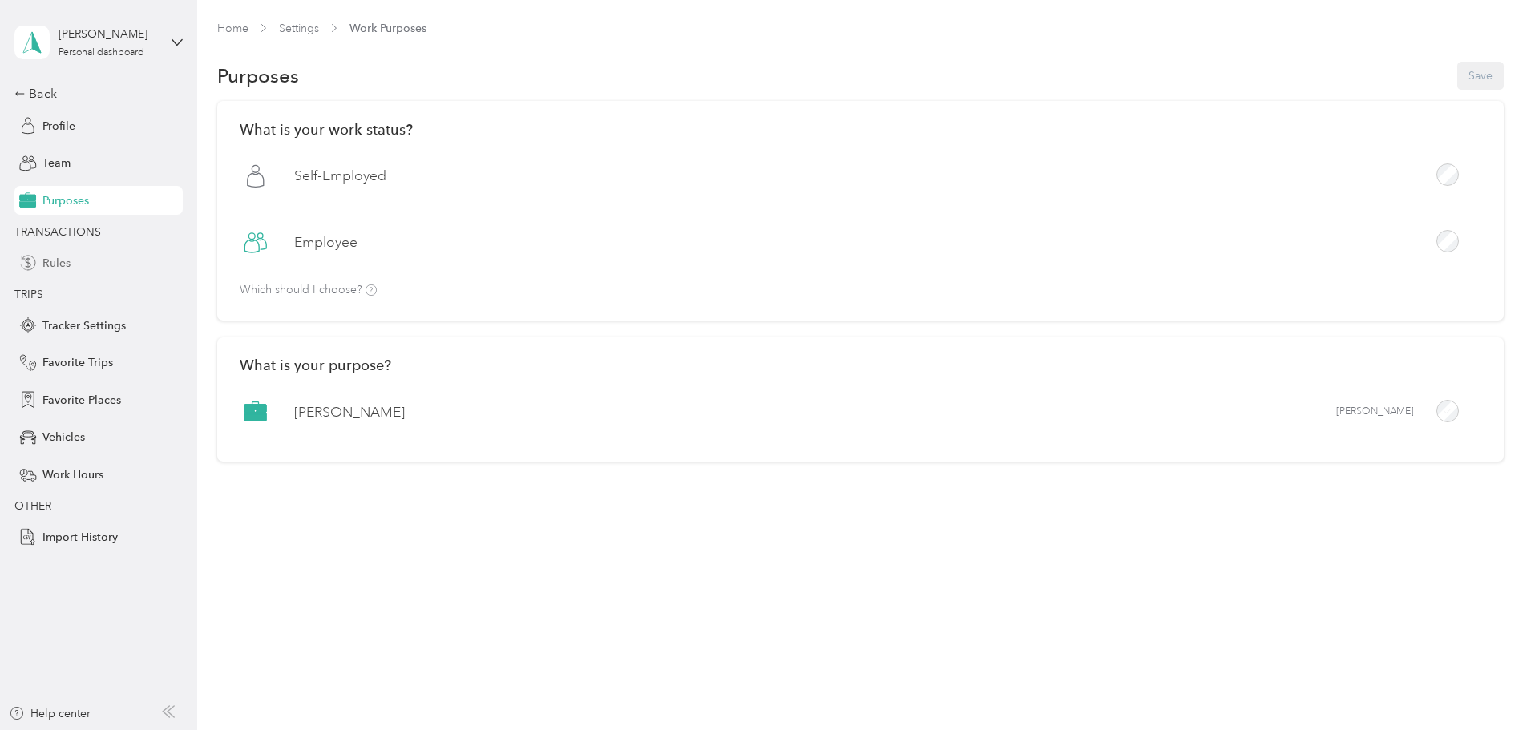
click at [98, 262] on div "Rules" at bounding box center [98, 263] width 168 height 29
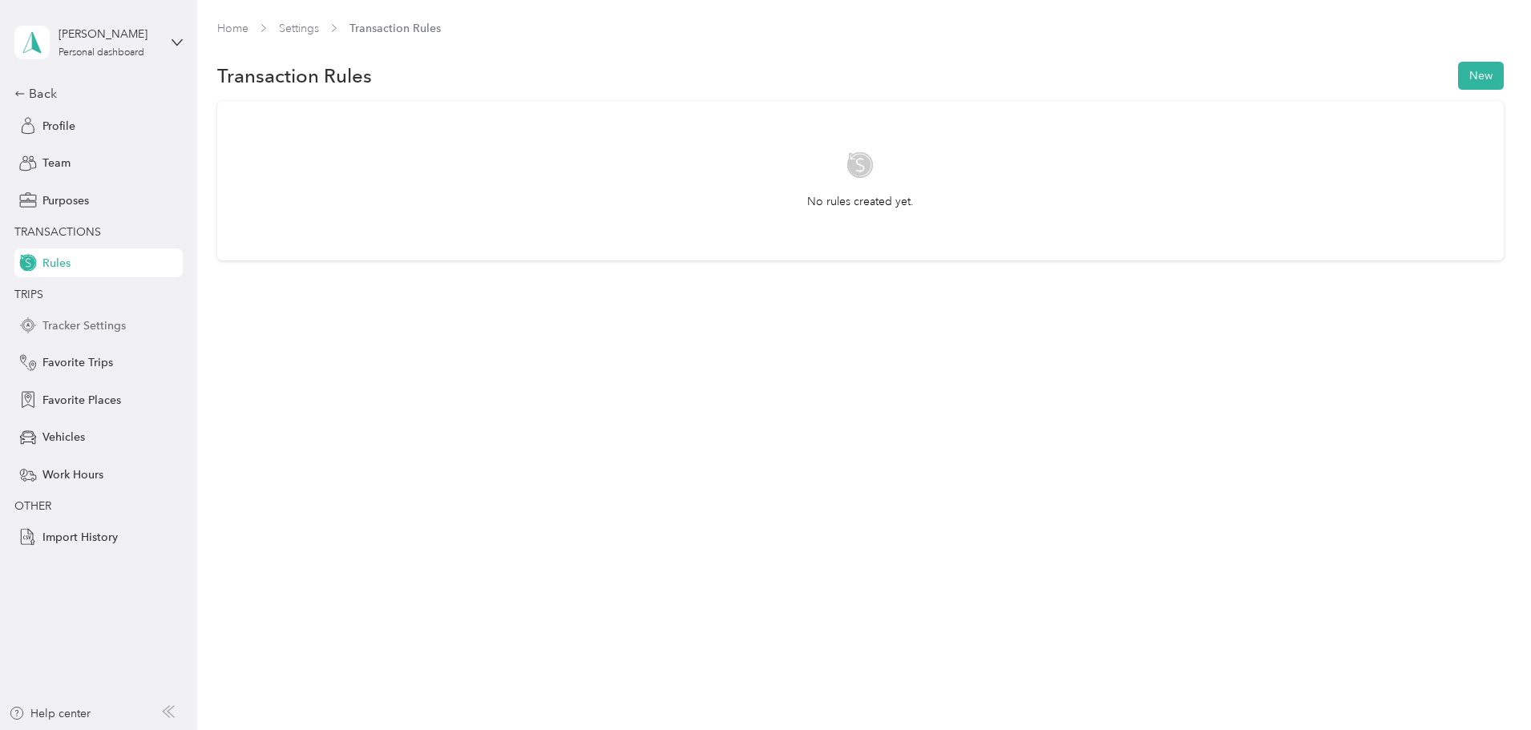
click at [109, 328] on span "Tracker Settings" at bounding box center [83, 325] width 83 height 17
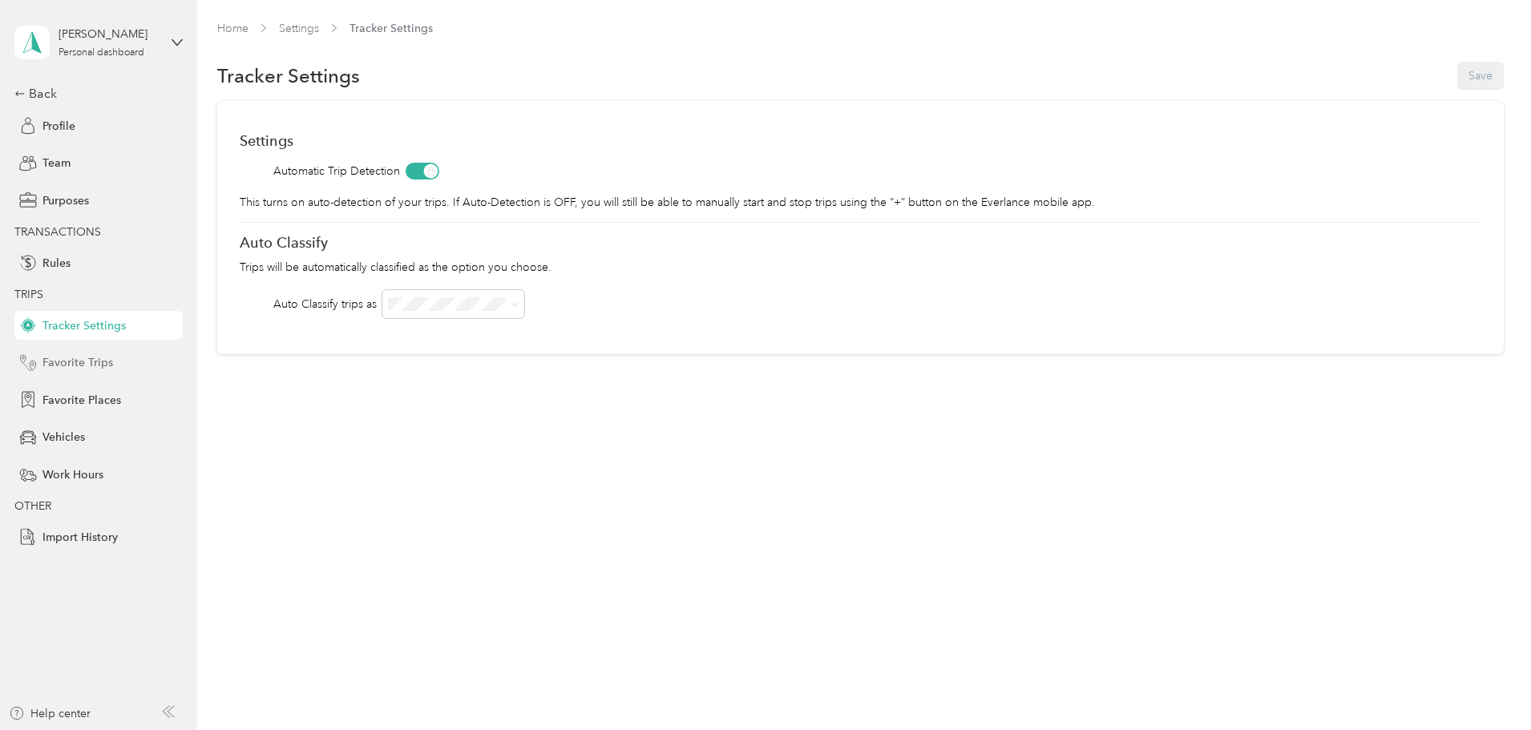
click at [115, 362] on div "Favorite Trips" at bounding box center [98, 363] width 168 height 29
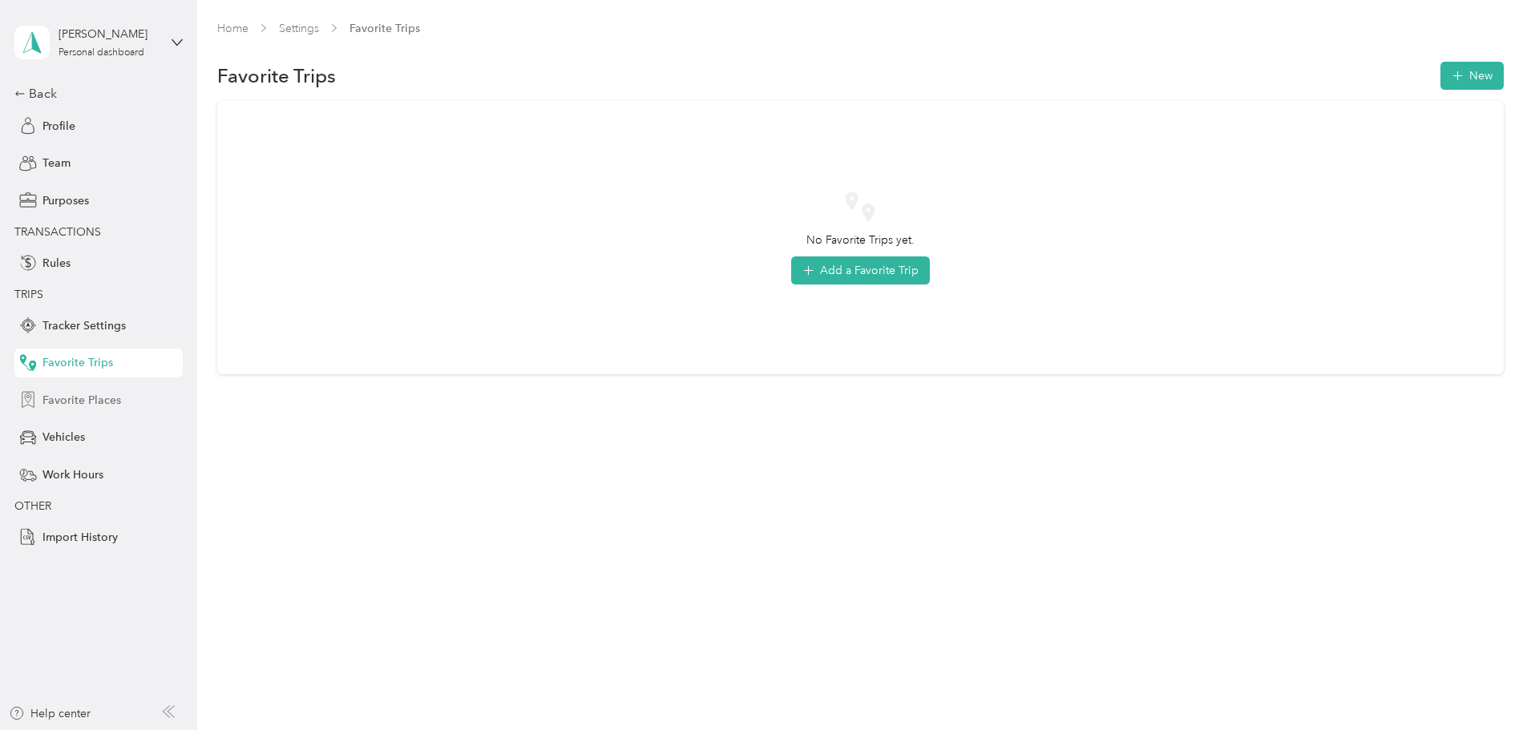
click at [123, 396] on div "Favorite Places" at bounding box center [98, 400] width 168 height 29
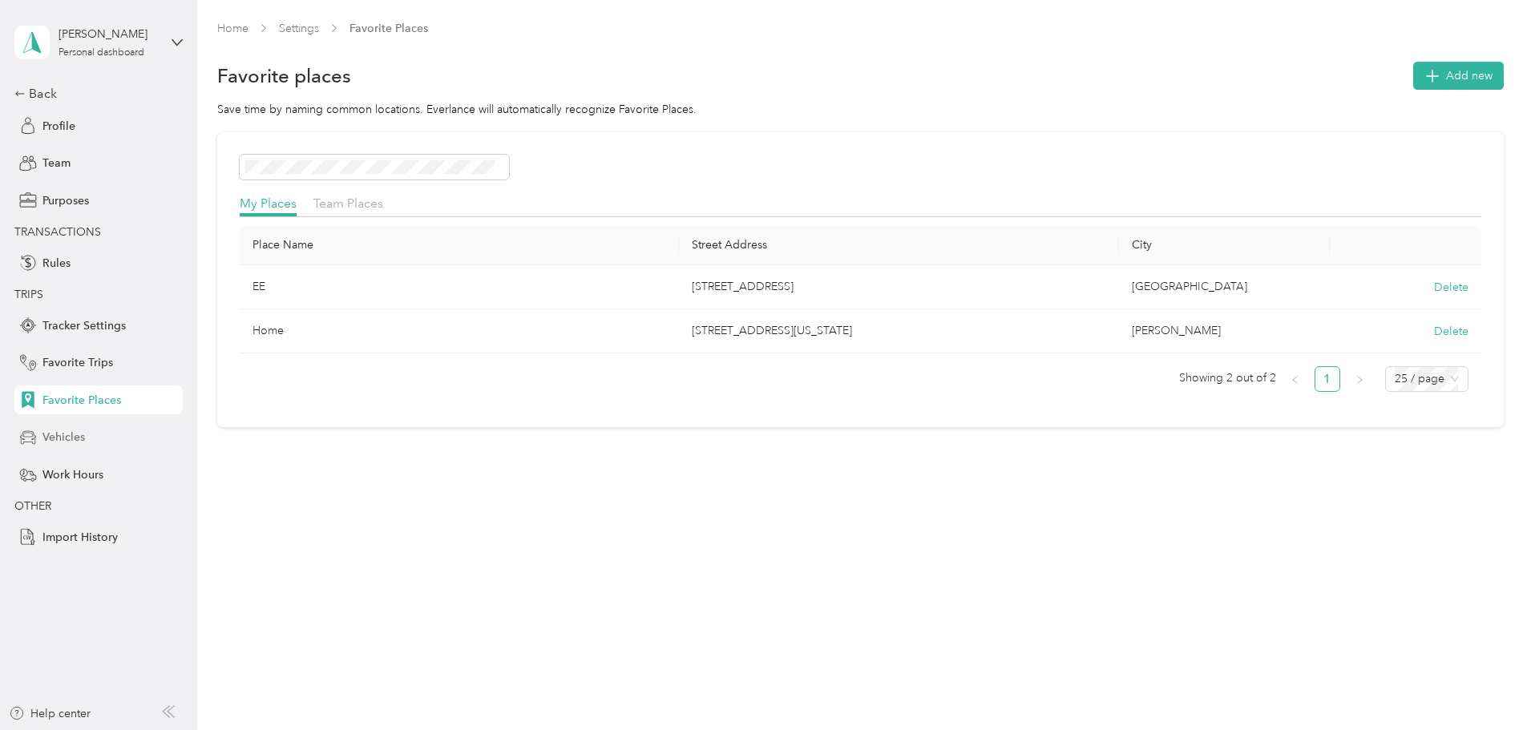
click at [116, 440] on div "Vehicles" at bounding box center [98, 437] width 168 height 29
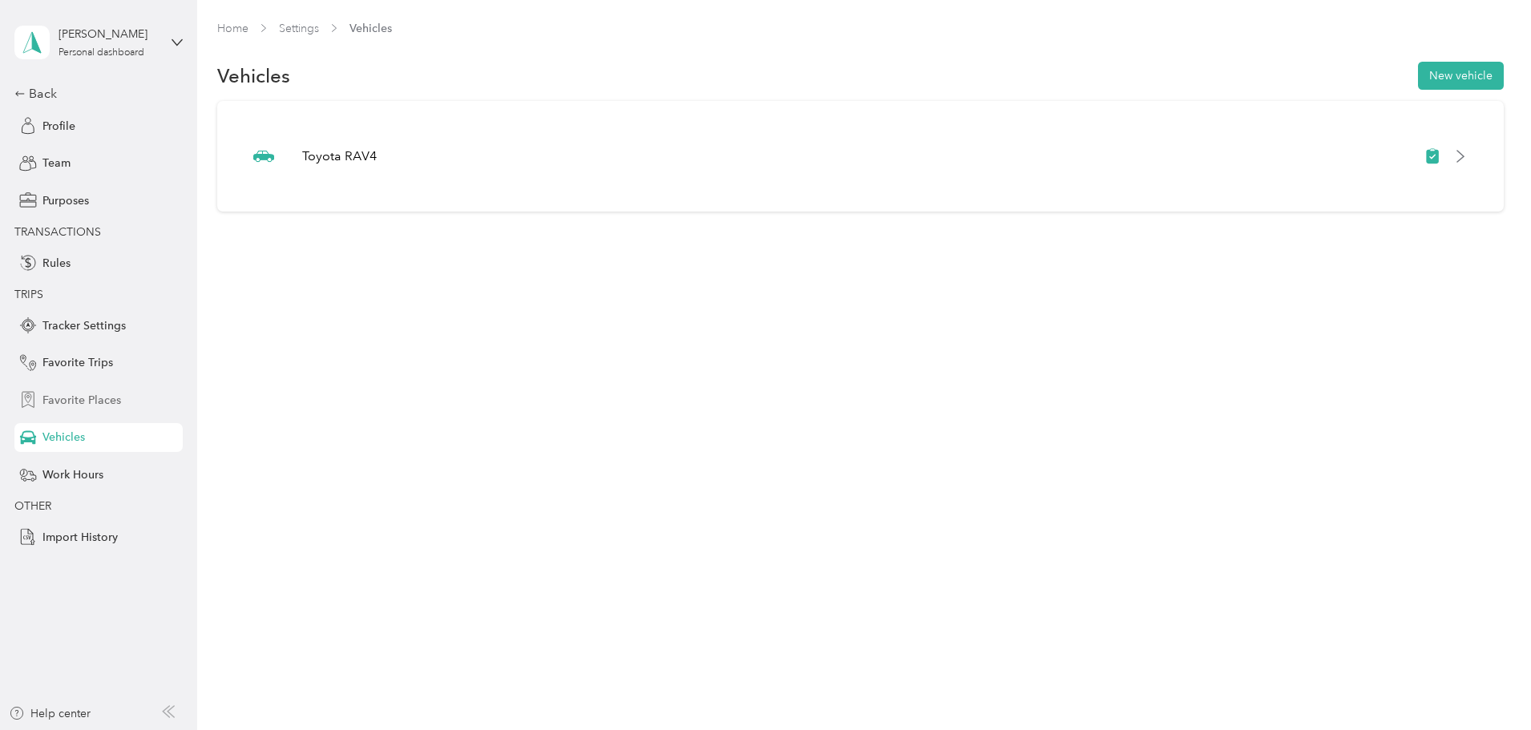
click at [118, 411] on div "Favorite Places" at bounding box center [98, 400] width 168 height 29
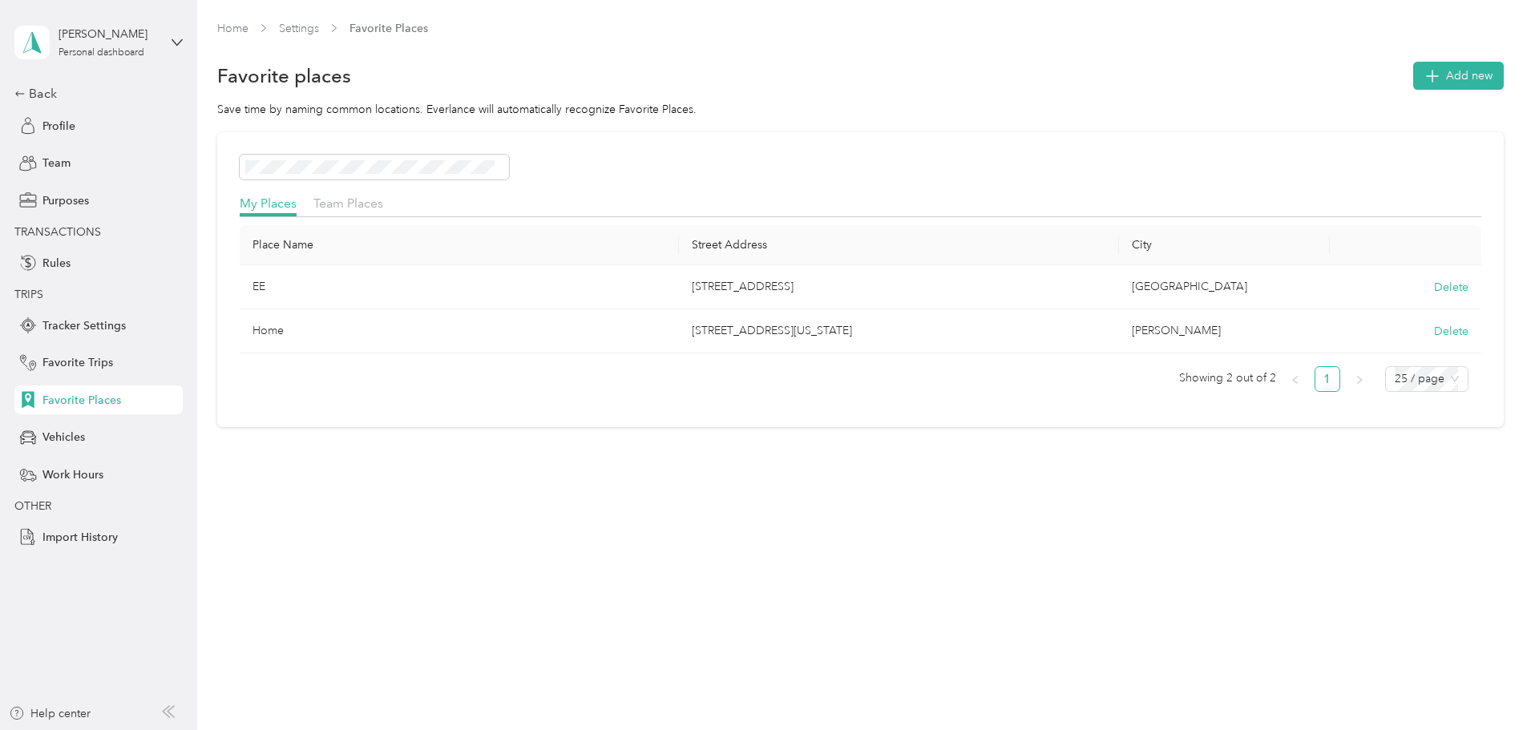
click at [383, 194] on div "Team Places" at bounding box center [348, 204] width 70 height 20
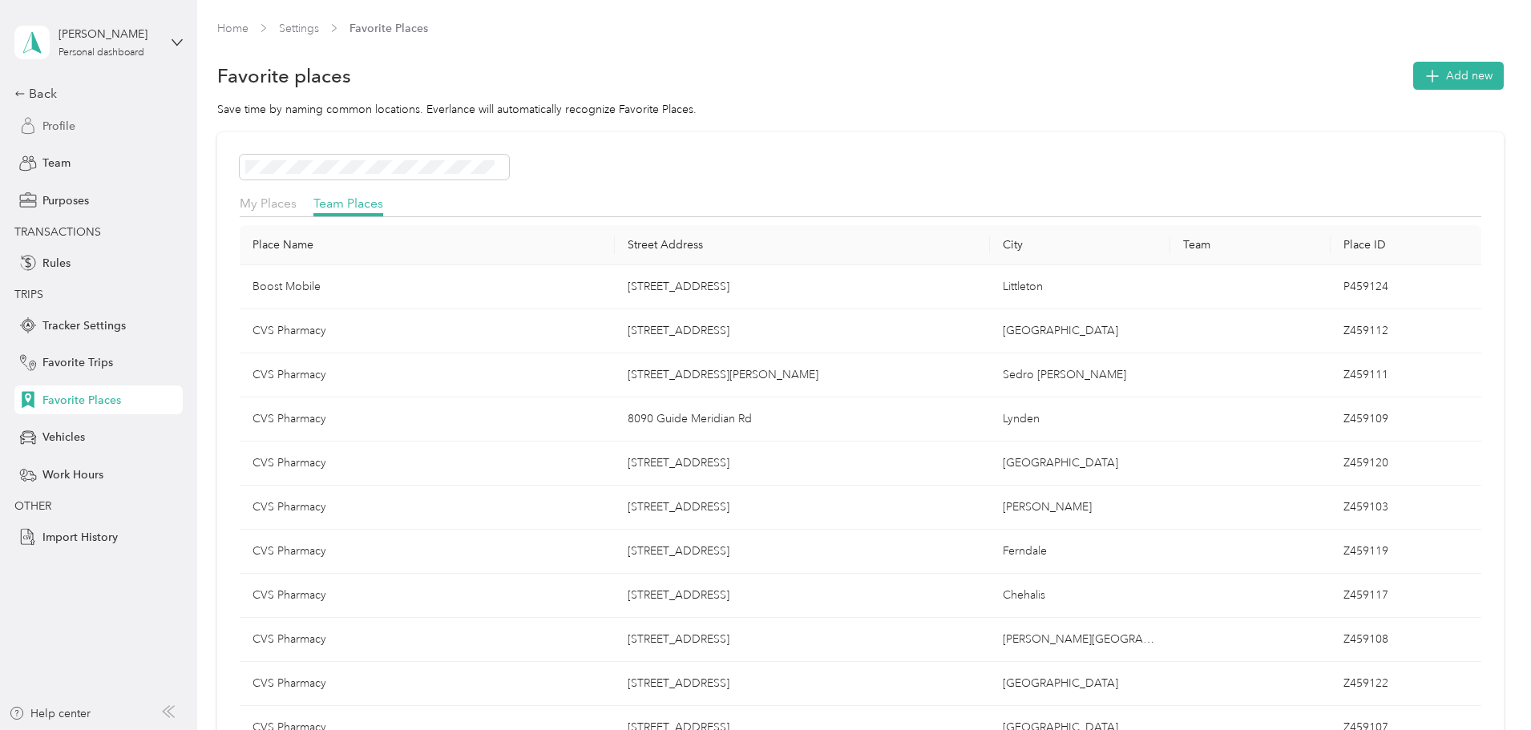
click at [74, 122] on span "Profile" at bounding box center [58, 126] width 33 height 17
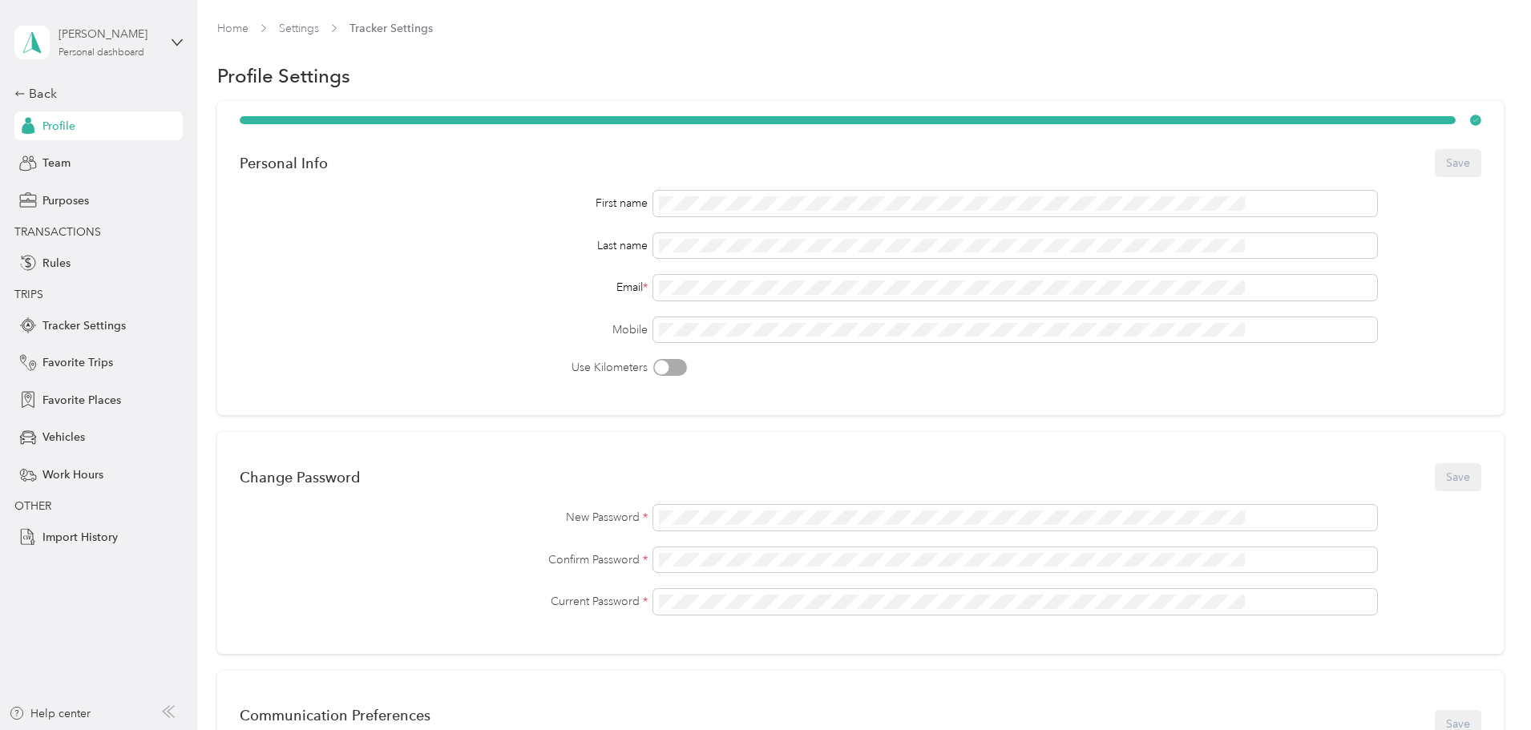
drag, startPoint x: 51, startPoint y: 38, endPoint x: 67, endPoint y: 41, distance: 16.2
click at [58, 40] on div "[PERSON_NAME] Personal dashboard" at bounding box center [86, 43] width 144 height 34
click at [25, 43] on icon at bounding box center [32, 42] width 24 height 22
click at [257, 257] on div "Personal Info Save First name Last name Email * Mobile Use Kilometers Change Pa…" at bounding box center [860, 607] width 1287 height 1012
click at [94, 55] on div "Personal dashboard" at bounding box center [102, 53] width 86 height 10
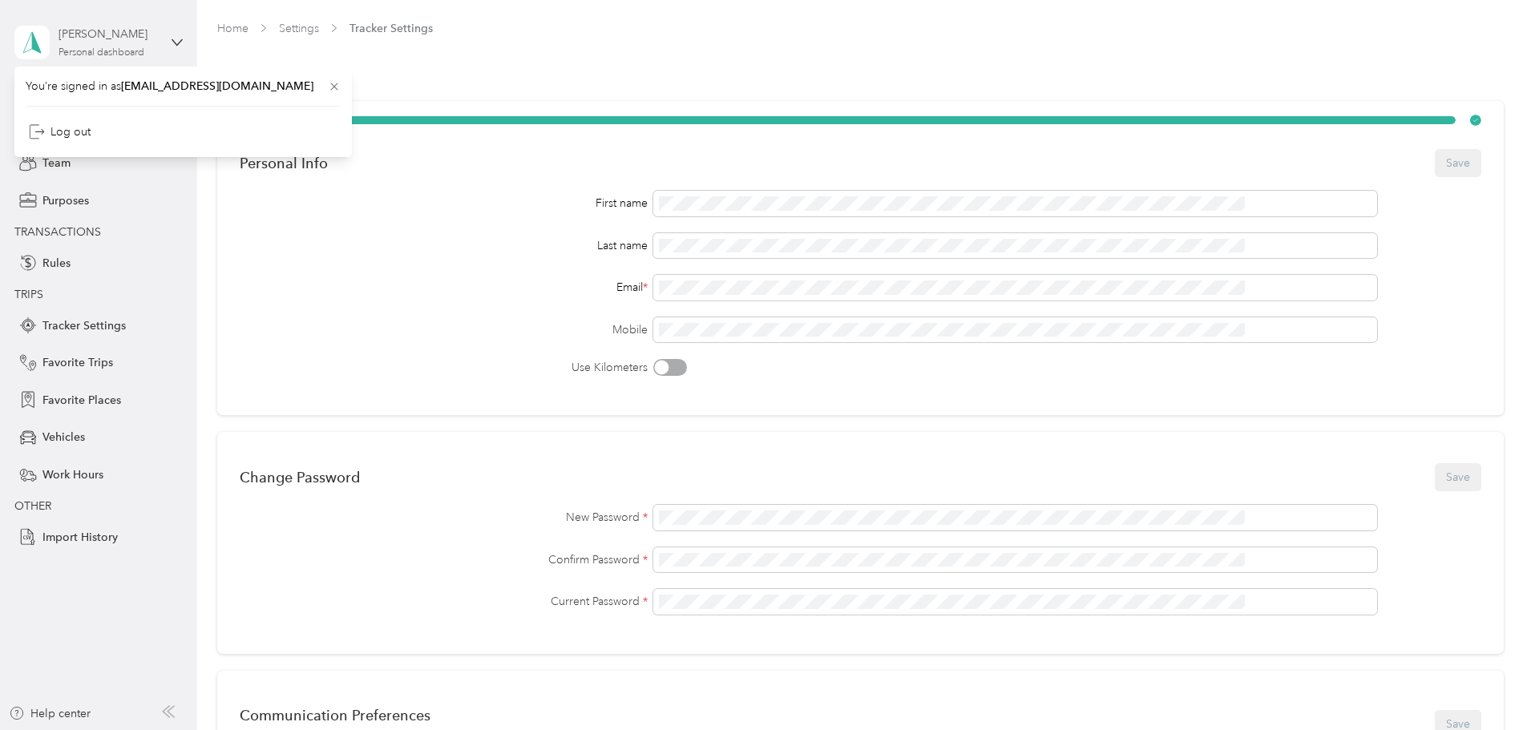
click at [94, 55] on div "Personal dashboard" at bounding box center [102, 53] width 86 height 10
click at [63, 129] on span "Profile" at bounding box center [58, 126] width 33 height 17
click at [249, 29] on link "Home" at bounding box center [232, 29] width 31 height 14
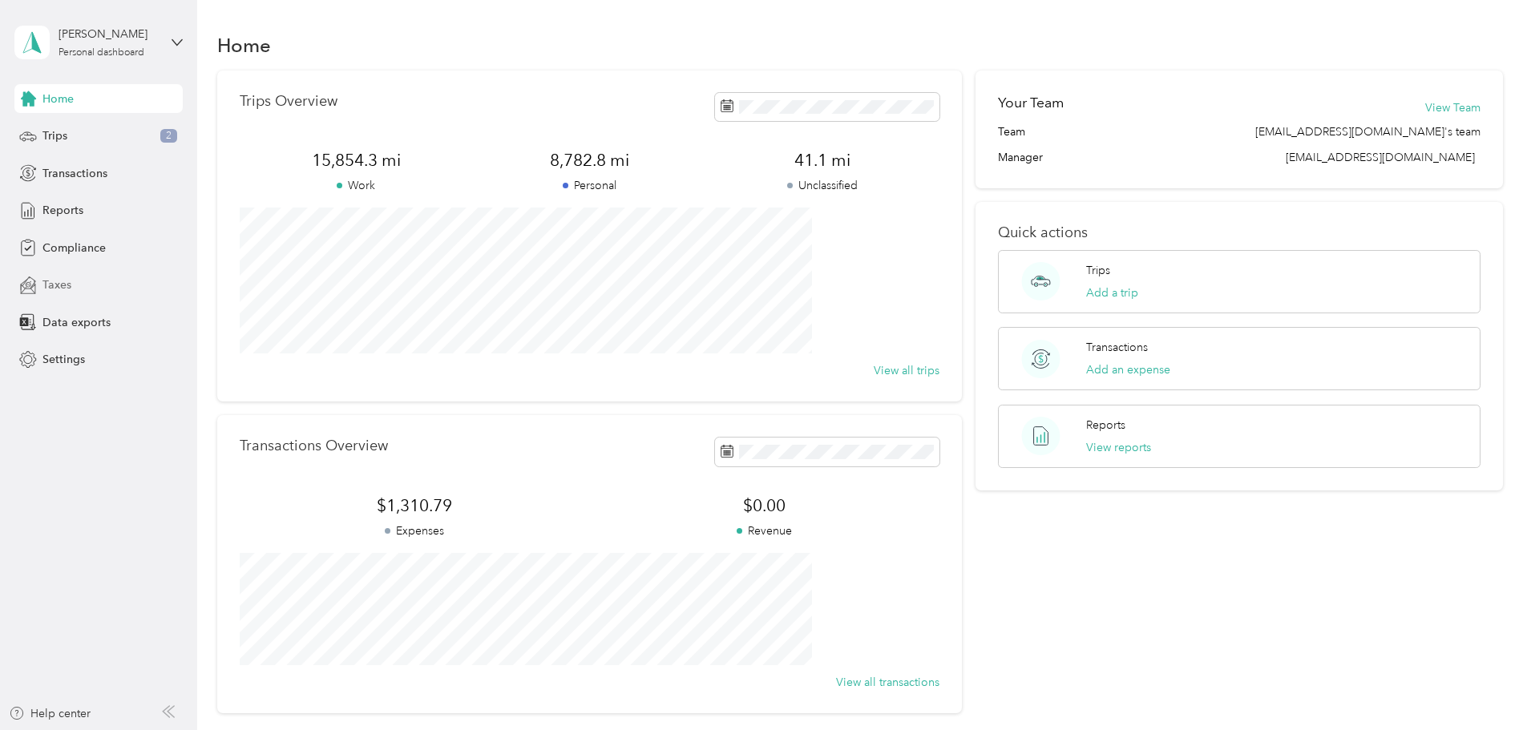
click at [74, 295] on div "Taxes" at bounding box center [98, 285] width 168 height 29
